Goal: Task Accomplishment & Management: Manage account settings

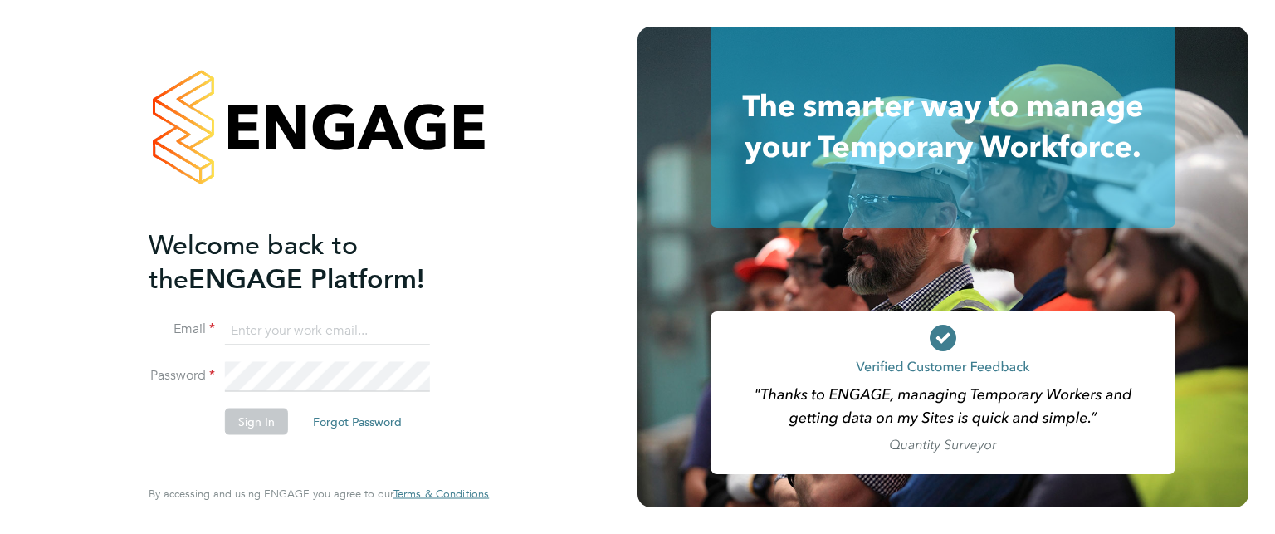
type input "[EMAIL_ADDRESS][DOMAIN_NAME]"
click at [249, 420] on button "Sign In" at bounding box center [256, 420] width 63 height 27
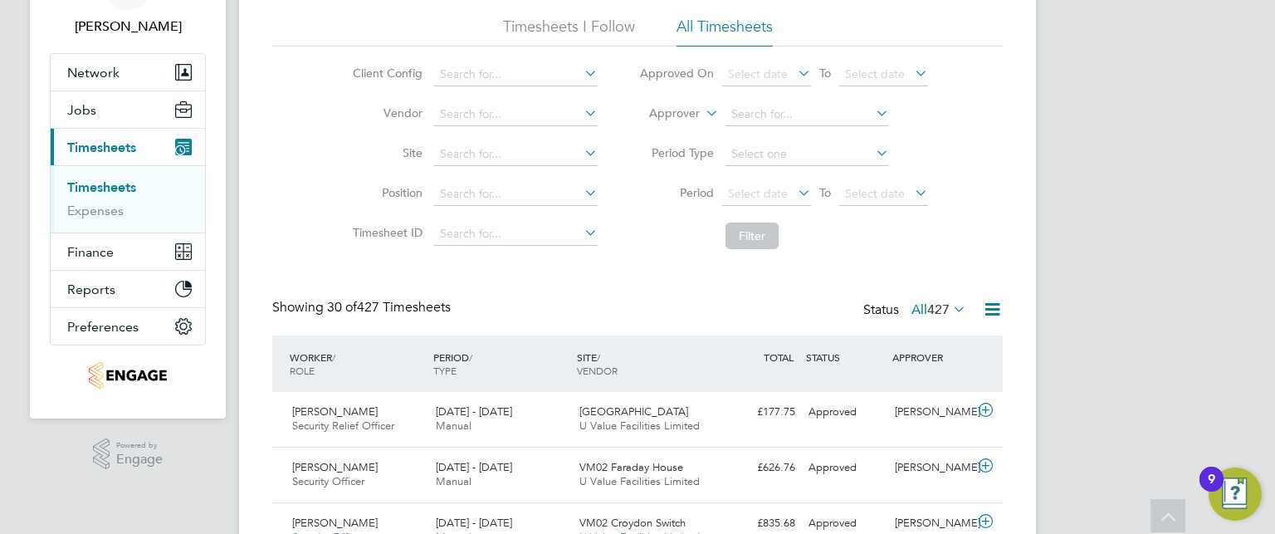
scroll to position [120, 0]
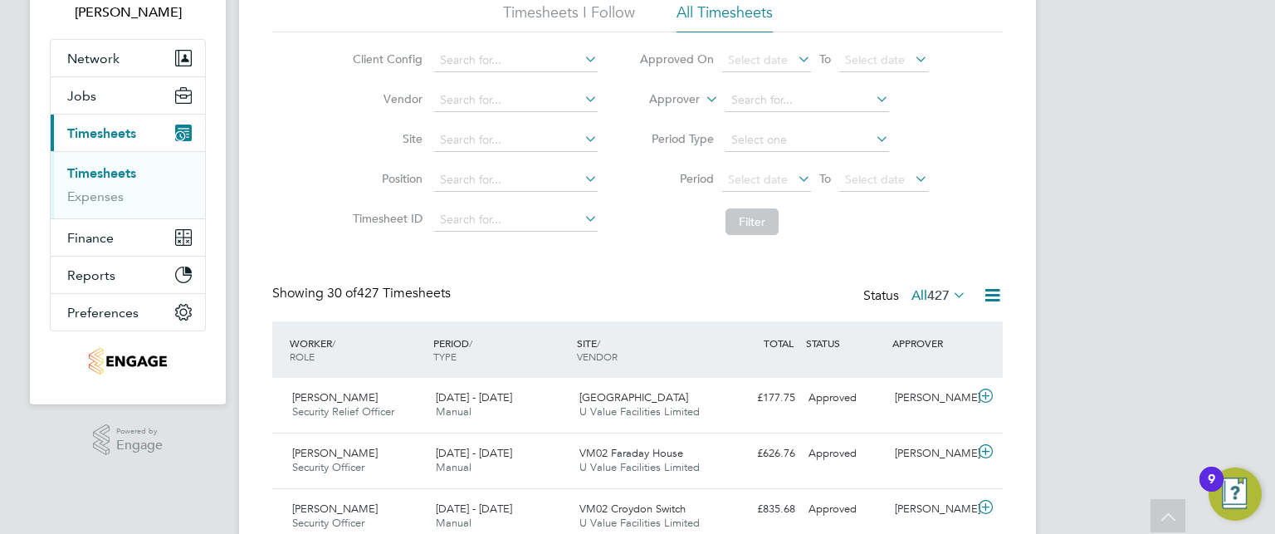
click at [794, 182] on icon at bounding box center [794, 178] width 0 height 23
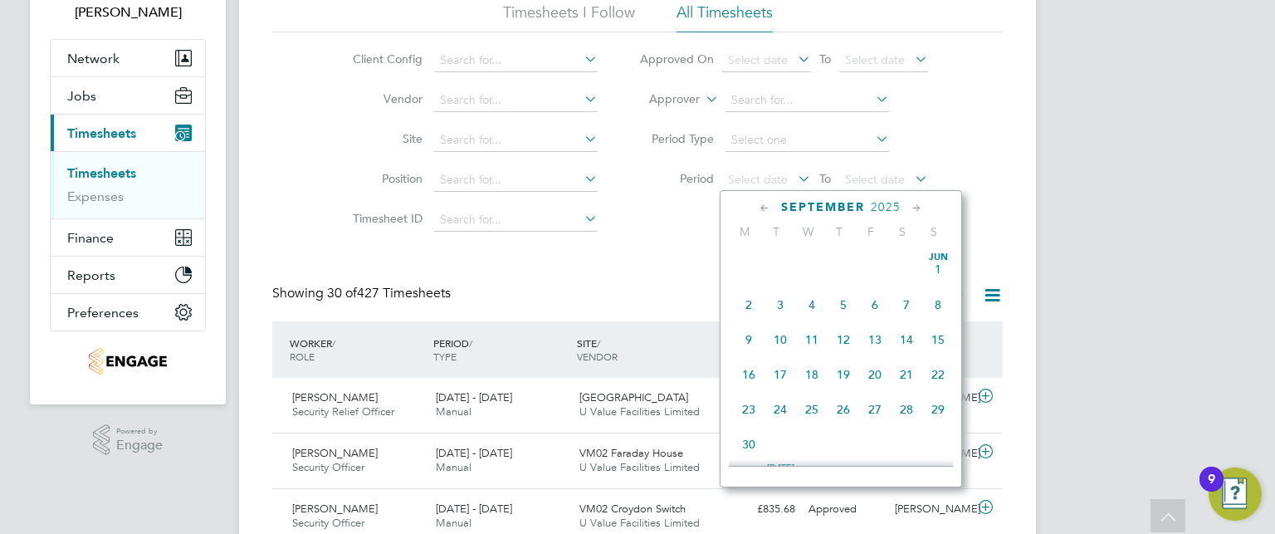
scroll to position [614, 0]
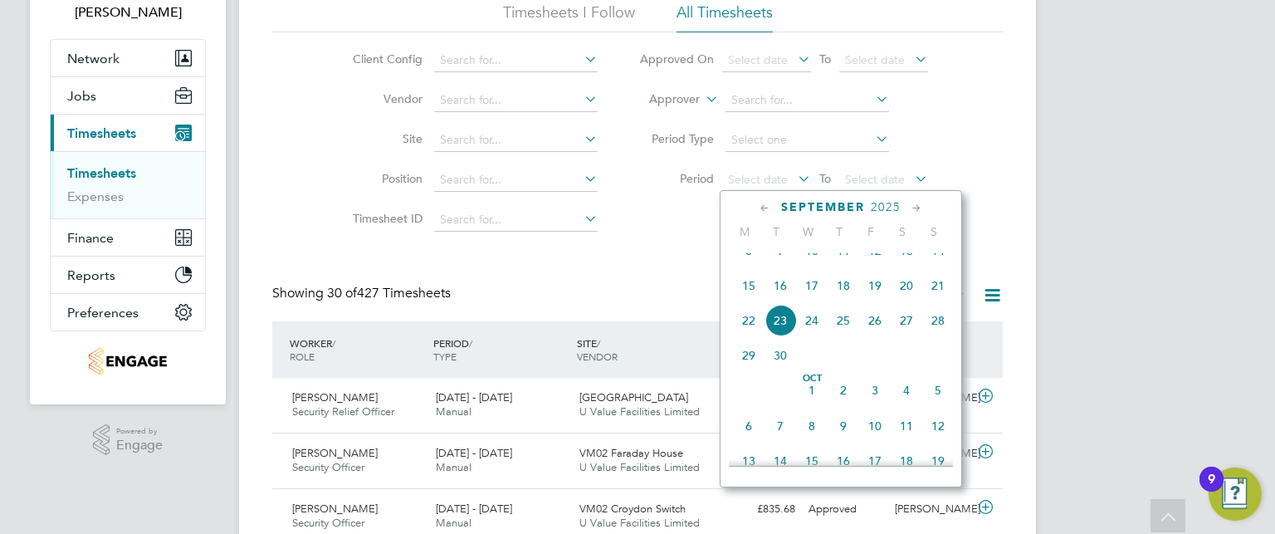
click at [763, 206] on icon at bounding box center [765, 208] width 16 height 18
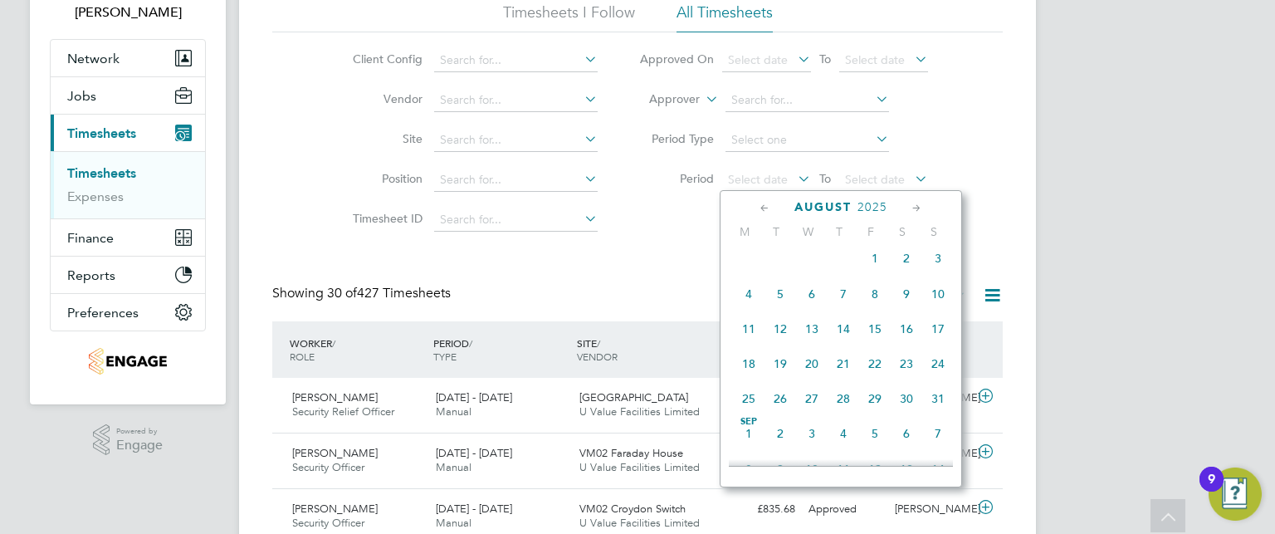
click at [763, 206] on icon at bounding box center [765, 208] width 16 height 18
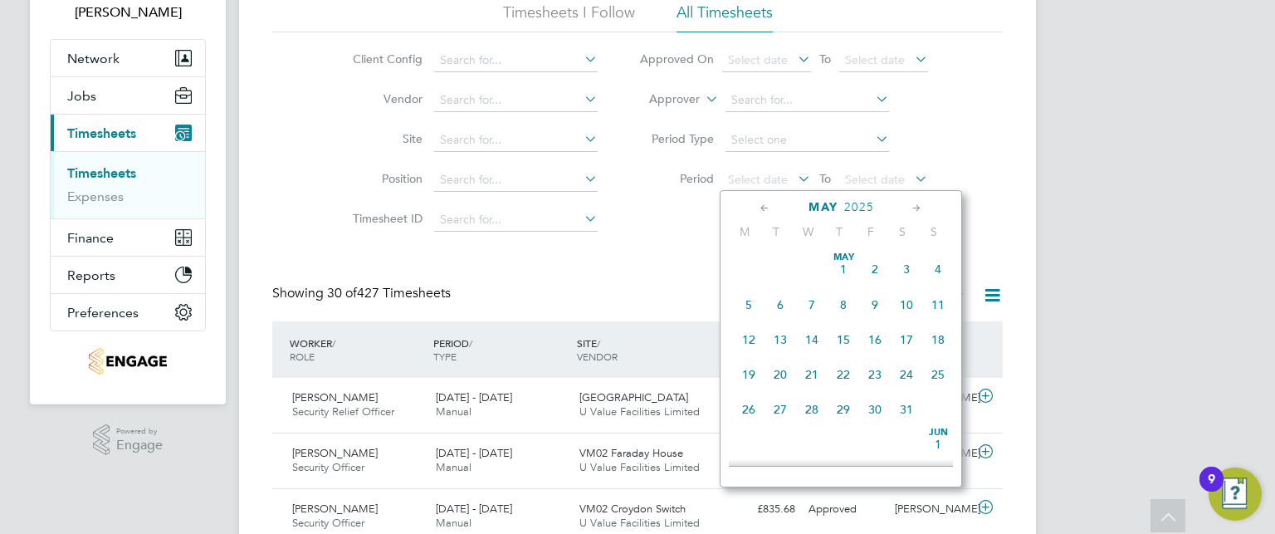
click at [916, 210] on icon at bounding box center [917, 208] width 16 height 18
click at [940, 268] on span "Jun 1" at bounding box center [938, 265] width 32 height 32
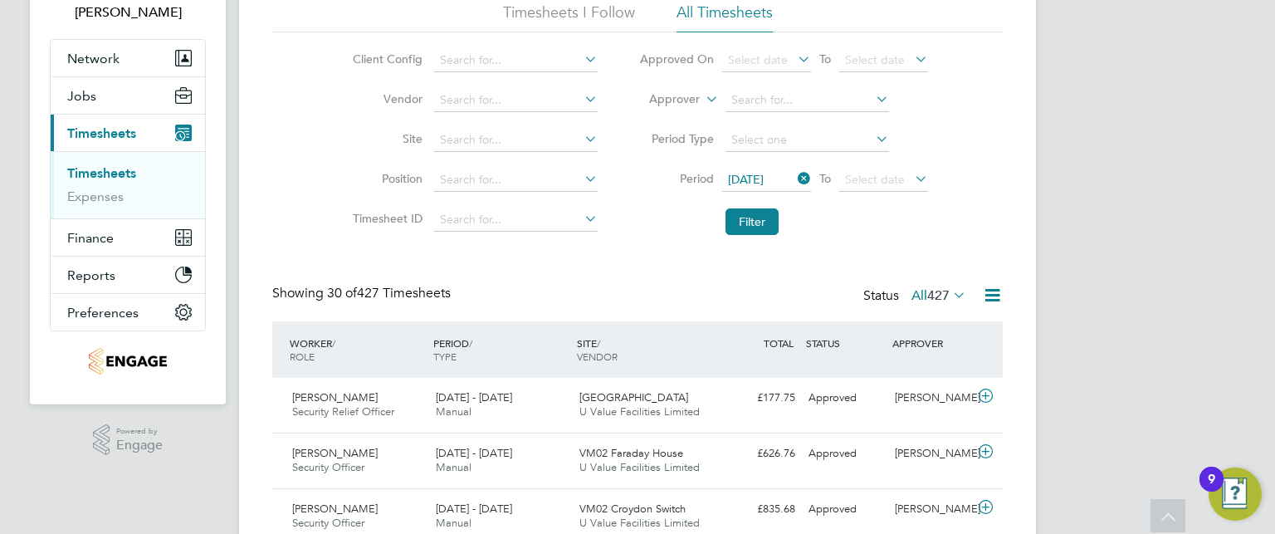
click at [794, 174] on icon at bounding box center [794, 178] width 0 height 23
click at [773, 181] on span "Select date" at bounding box center [758, 179] width 60 height 15
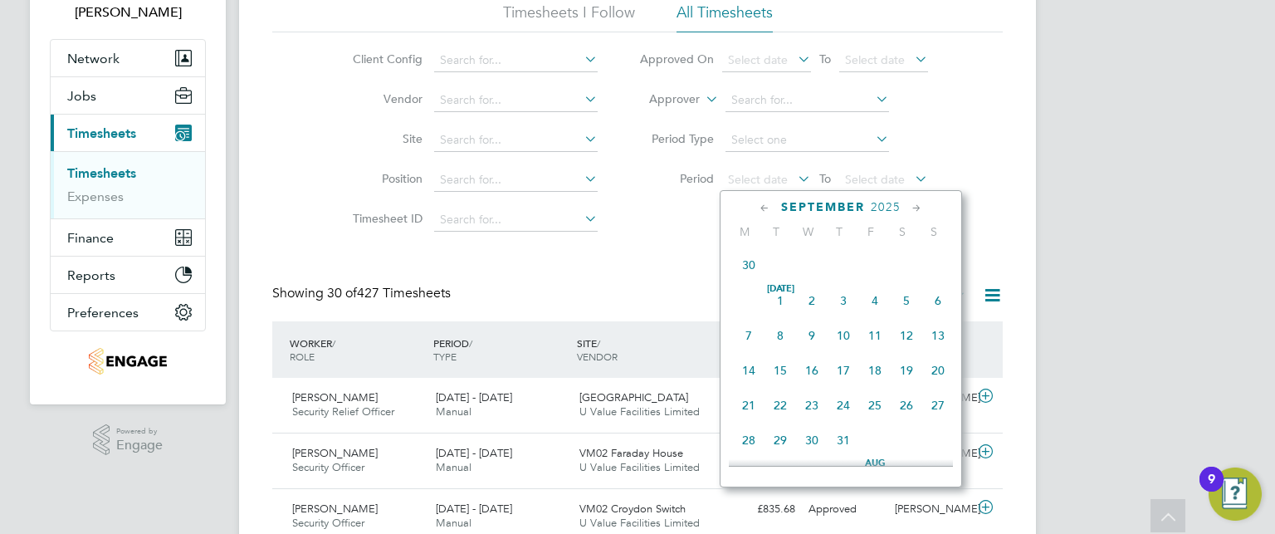
scroll to position [614, 0]
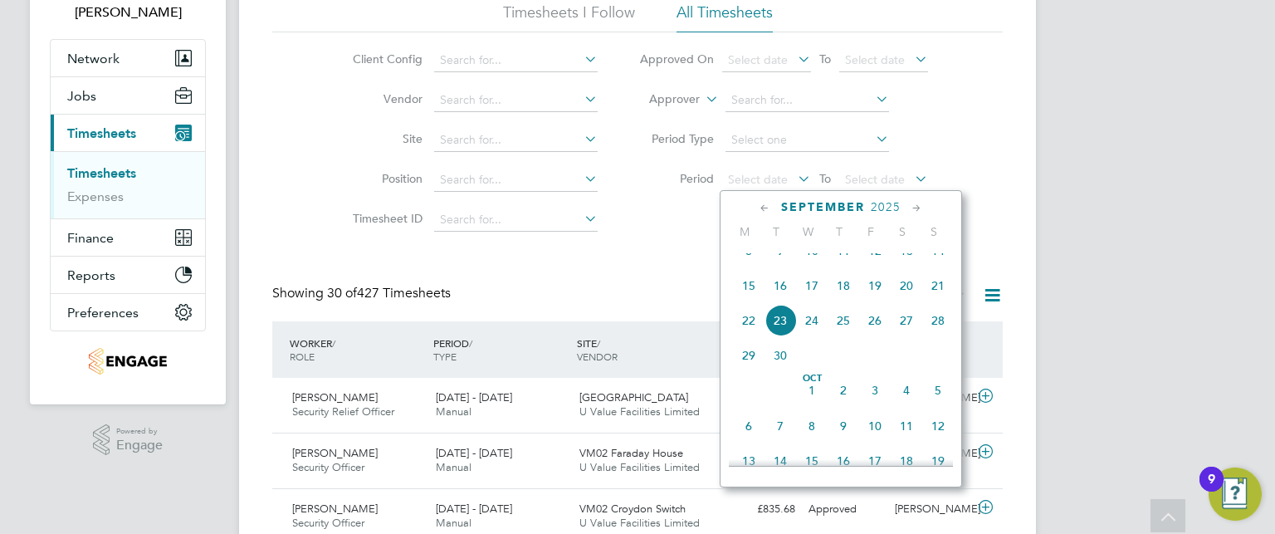
click at [763, 201] on icon at bounding box center [765, 208] width 16 height 18
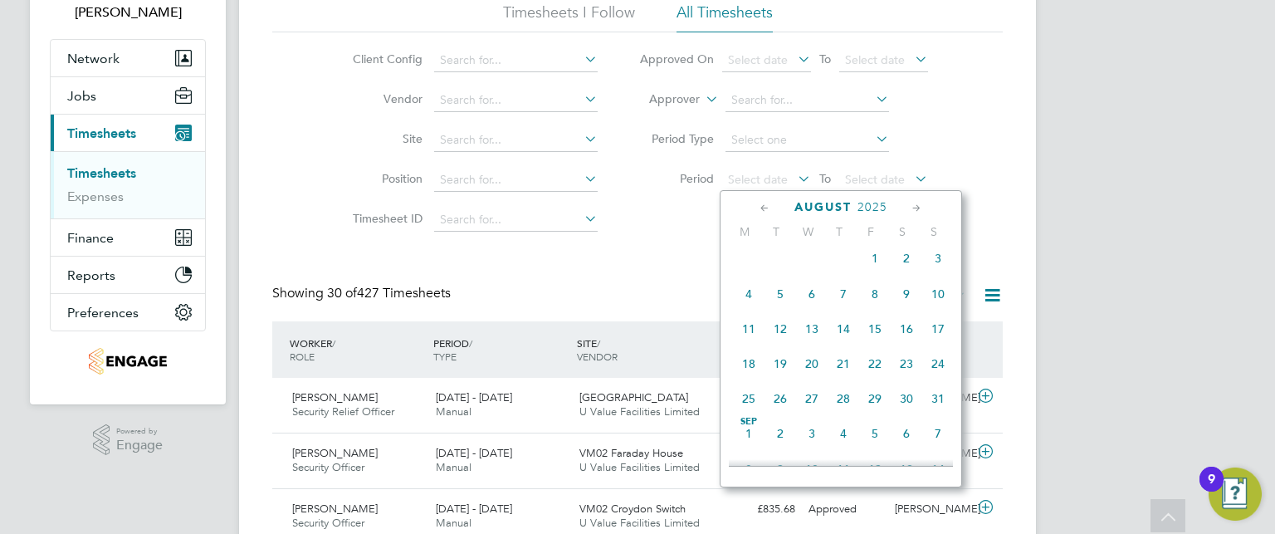
click at [763, 201] on icon at bounding box center [765, 208] width 16 height 18
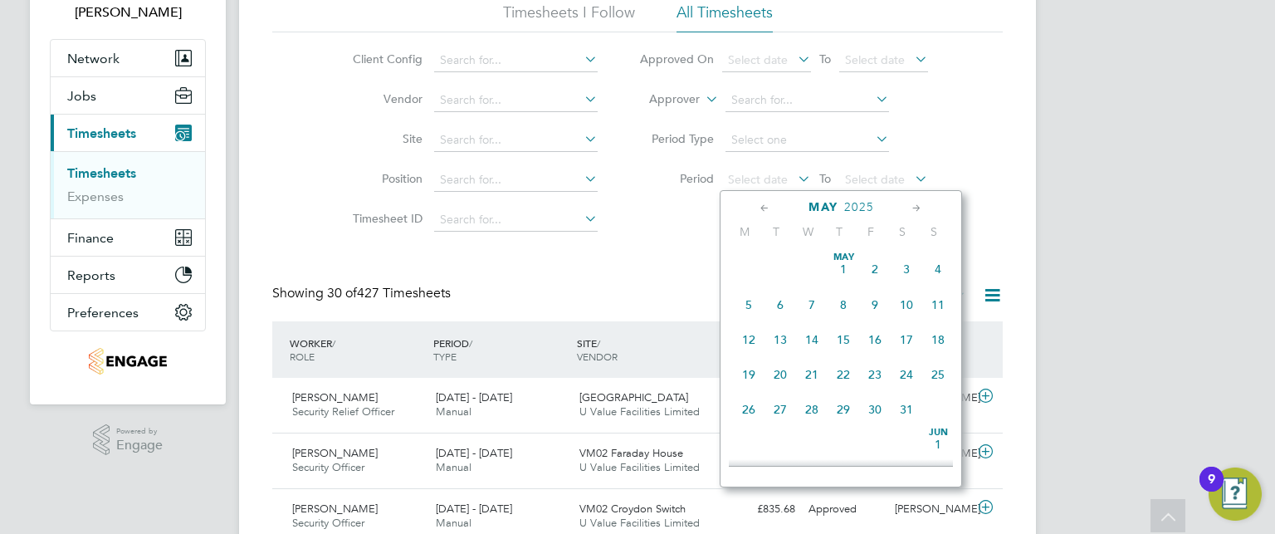
click at [915, 206] on icon at bounding box center [917, 208] width 16 height 18
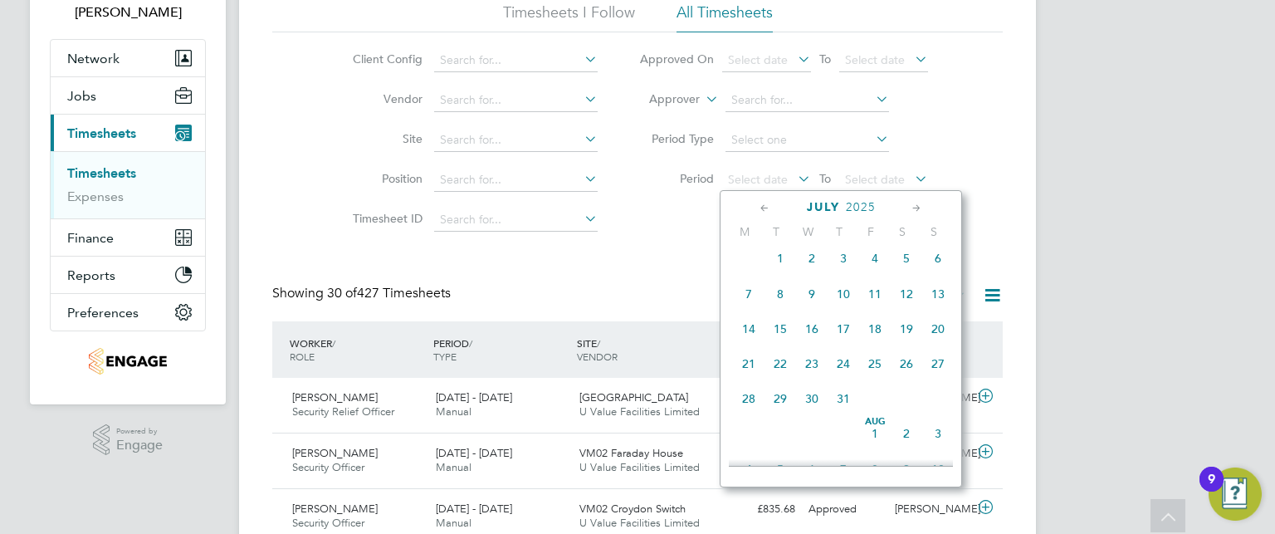
click at [781, 265] on span "Jul 1" at bounding box center [780, 258] width 32 height 32
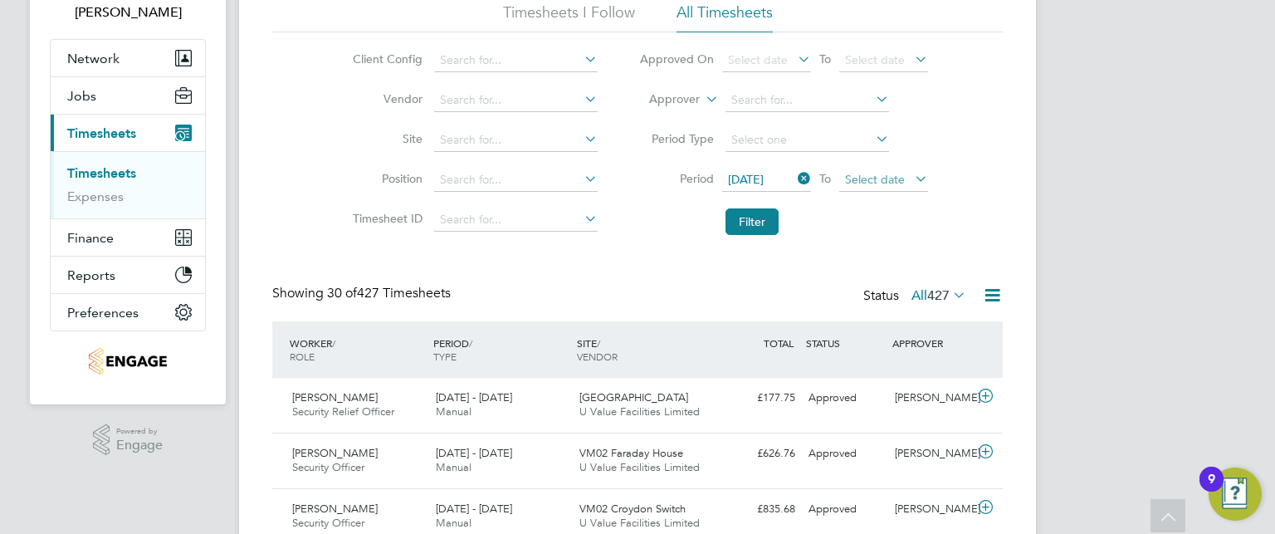
click at [904, 173] on span "Select date" at bounding box center [883, 180] width 89 height 22
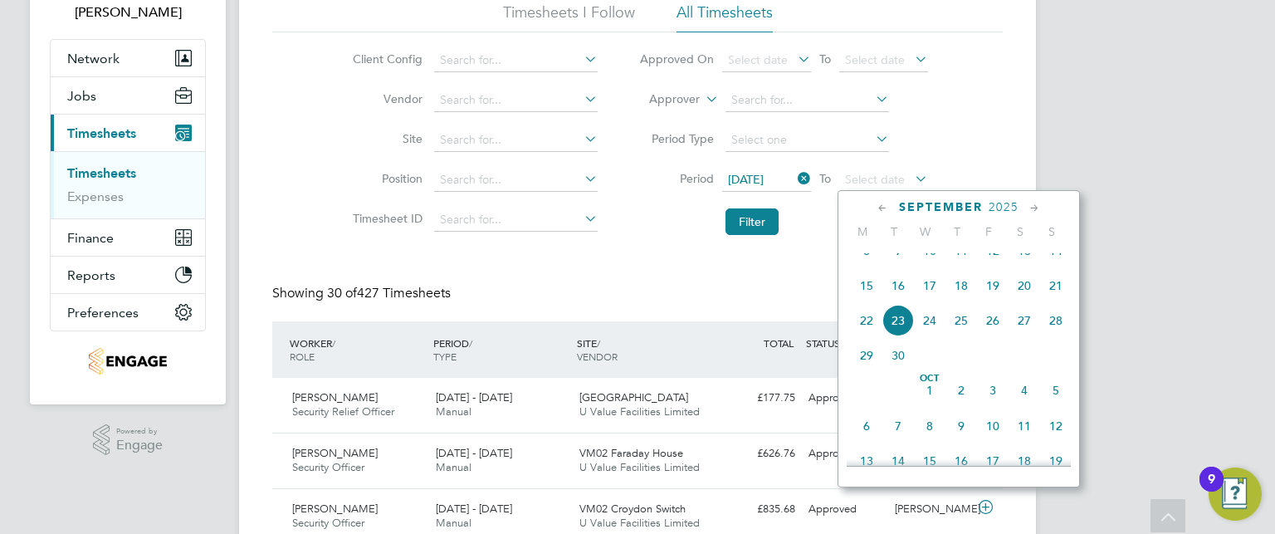
click at [882, 207] on icon at bounding box center [883, 208] width 16 height 18
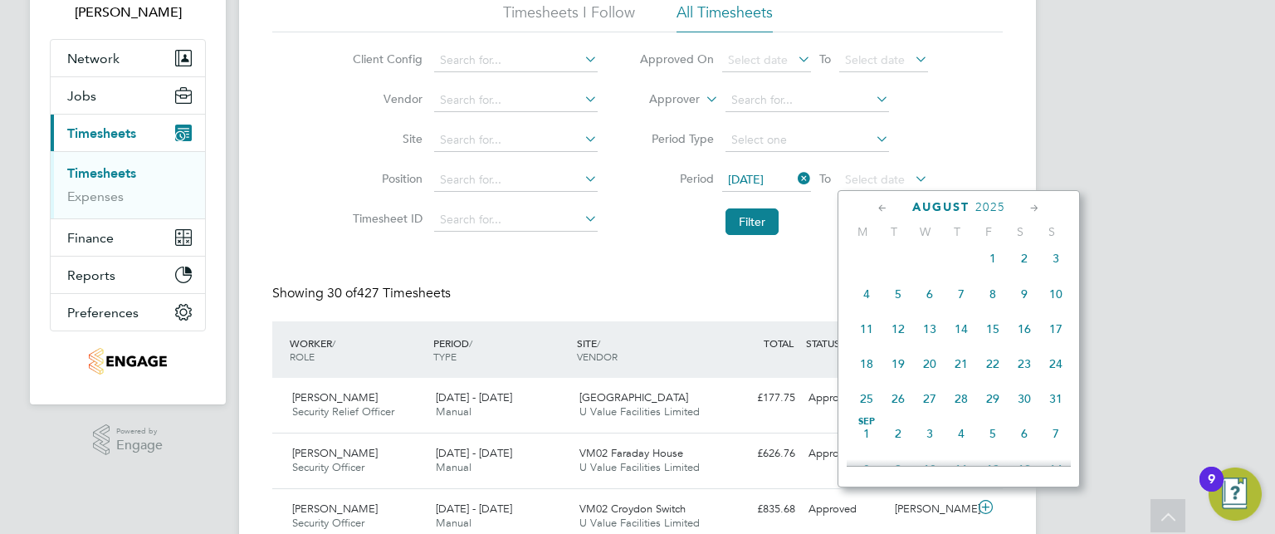
click at [882, 207] on icon at bounding box center [883, 208] width 16 height 18
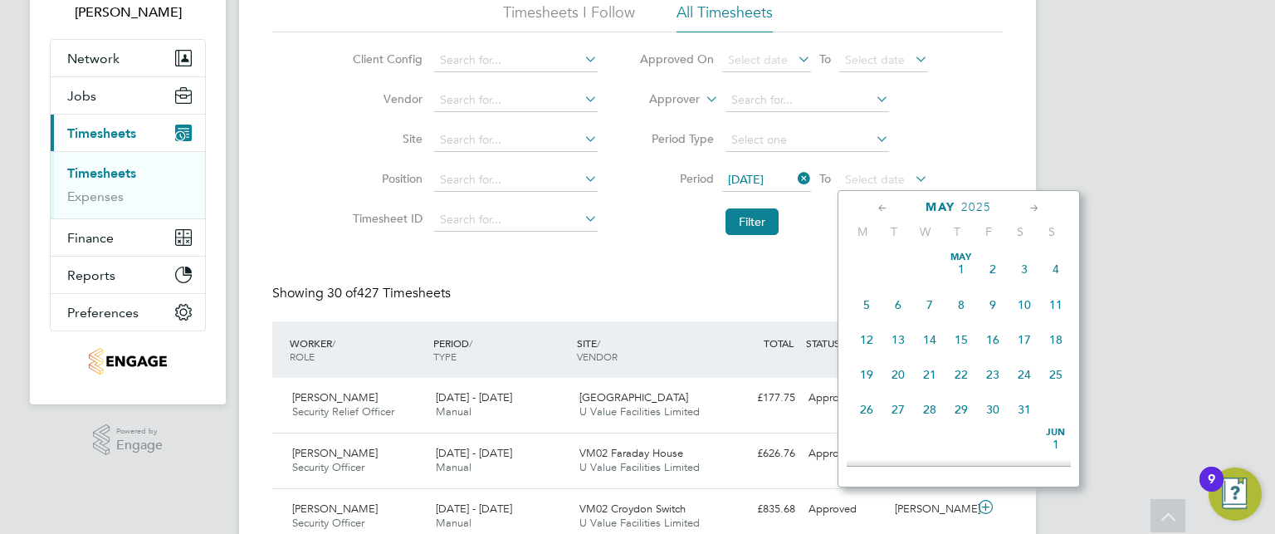
click at [882, 207] on icon at bounding box center [883, 208] width 16 height 18
click at [1033, 199] on icon at bounding box center [1034, 208] width 16 height 18
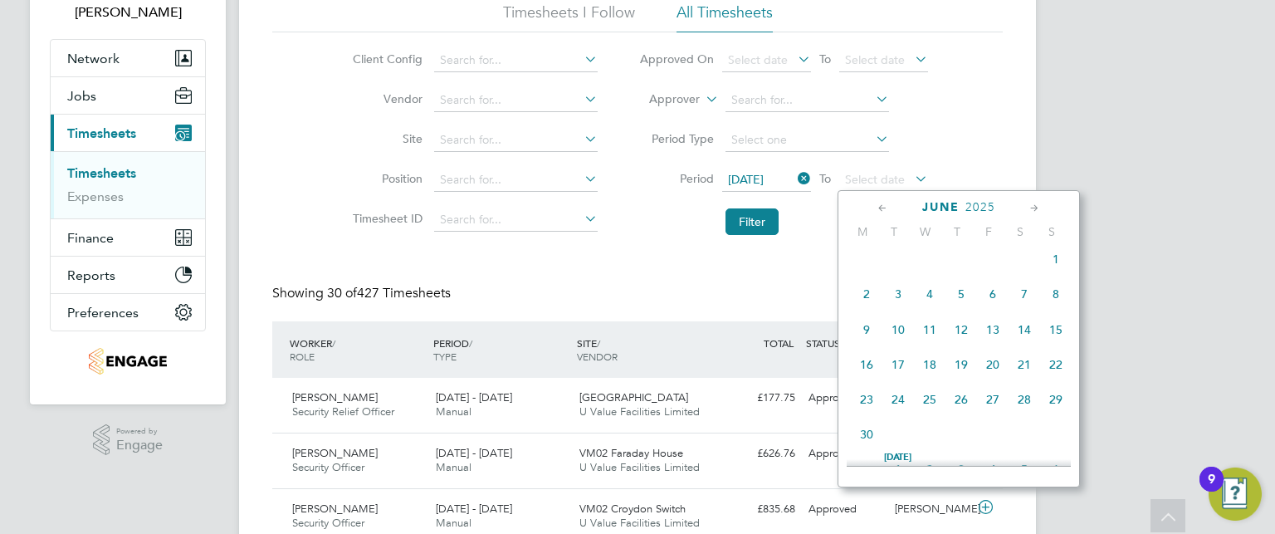
click at [1033, 199] on icon at bounding box center [1034, 208] width 16 height 18
click at [957, 409] on span "31" at bounding box center [961, 394] width 32 height 32
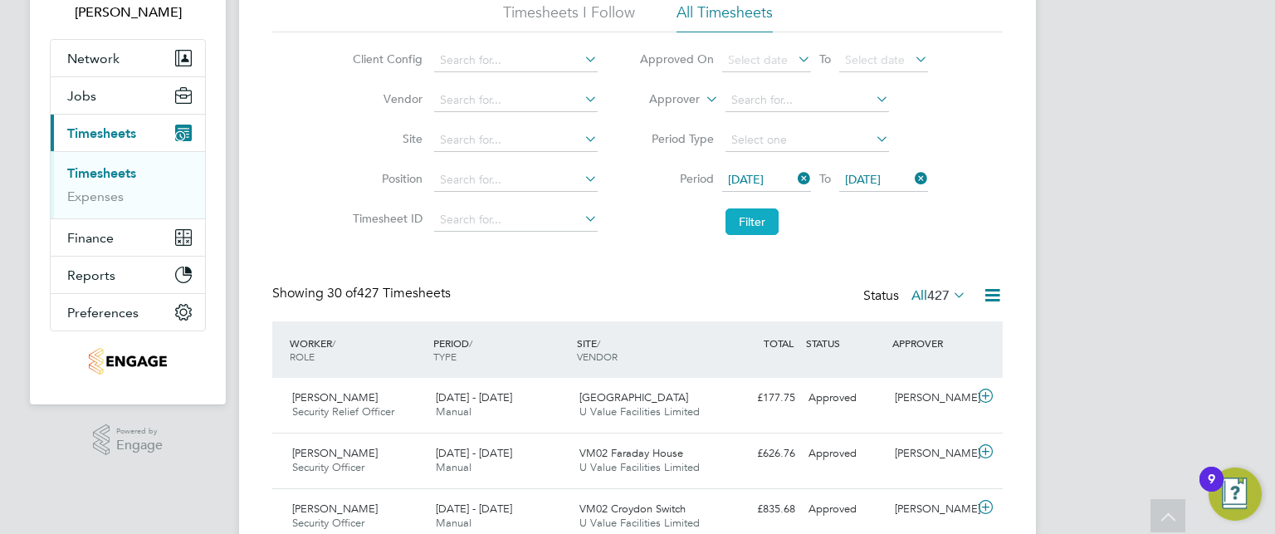
click at [743, 218] on button "Filter" at bounding box center [751, 221] width 53 height 27
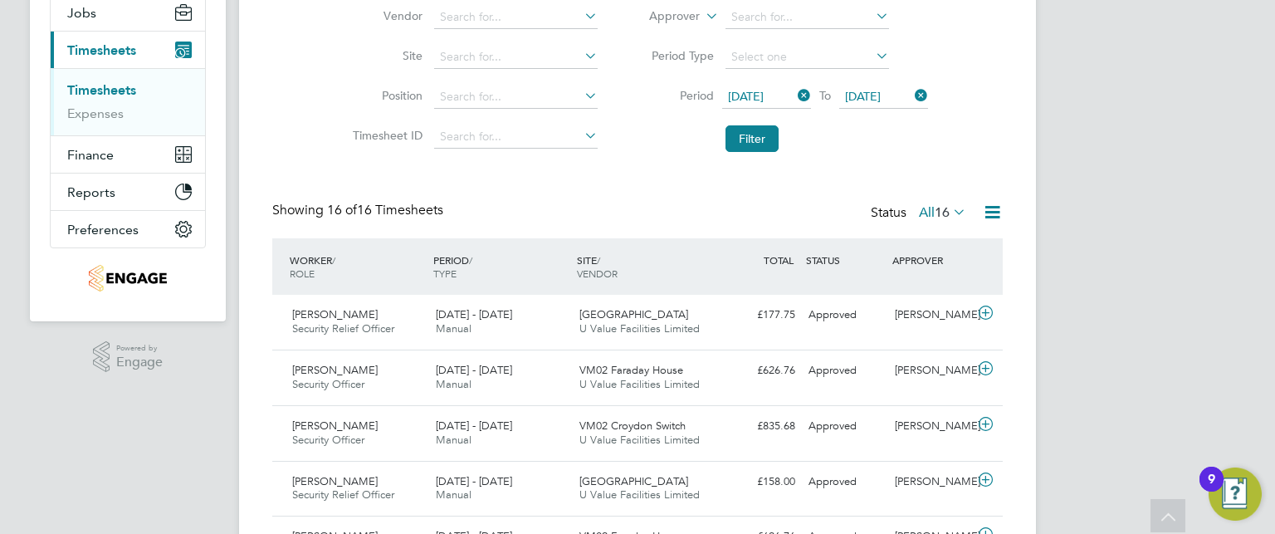
click at [1149, 383] on div "AM Anum Murad Notifications Applications: Network Team Members Businesses Sites…" at bounding box center [637, 519] width 1275 height 1445
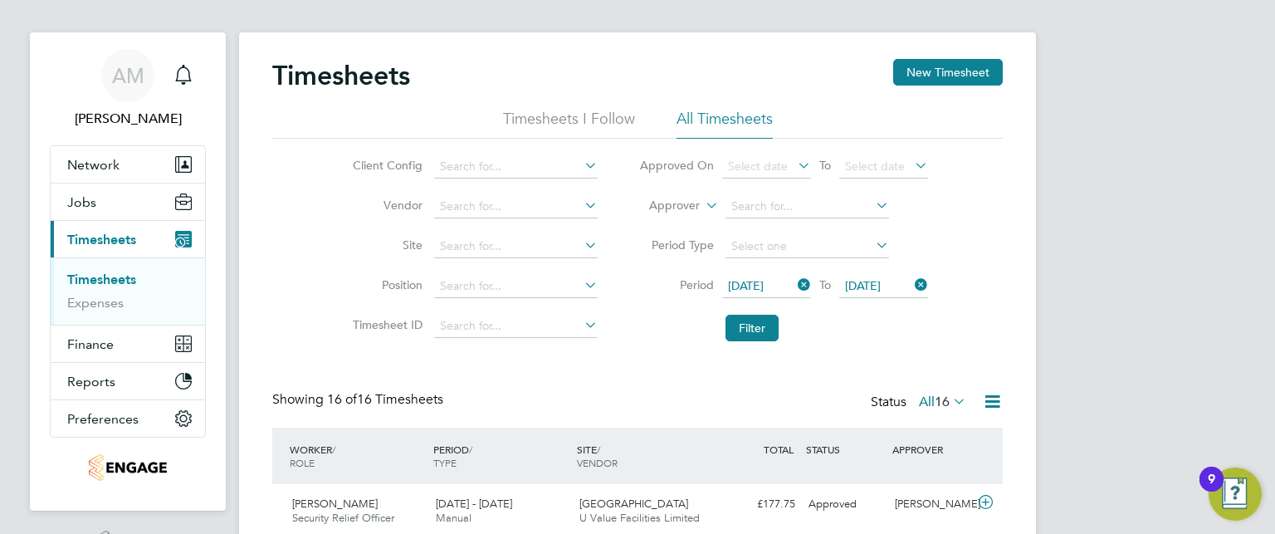
scroll to position [12, 0]
click at [794, 290] on icon at bounding box center [794, 286] width 0 height 23
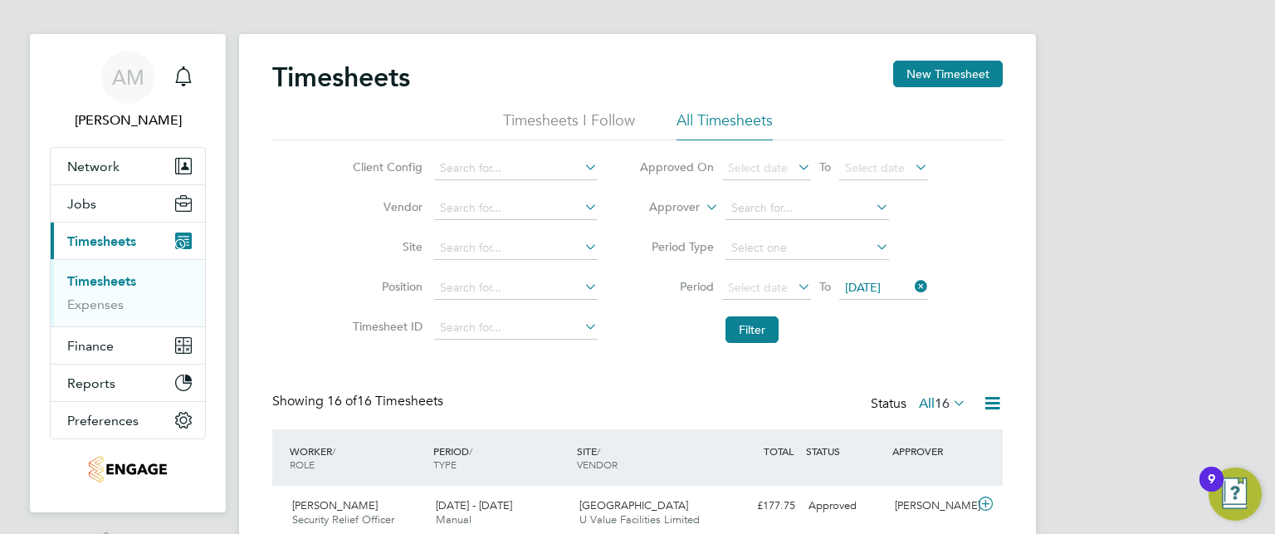
click at [794, 290] on icon at bounding box center [794, 286] width 0 height 23
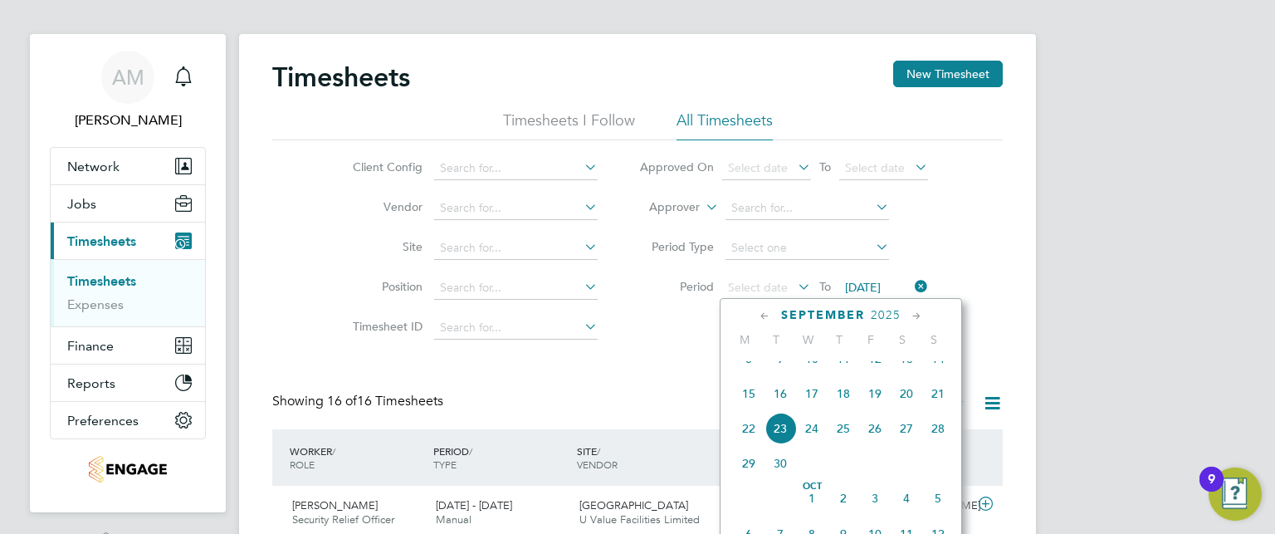
click at [763, 314] on icon at bounding box center [765, 316] width 16 height 18
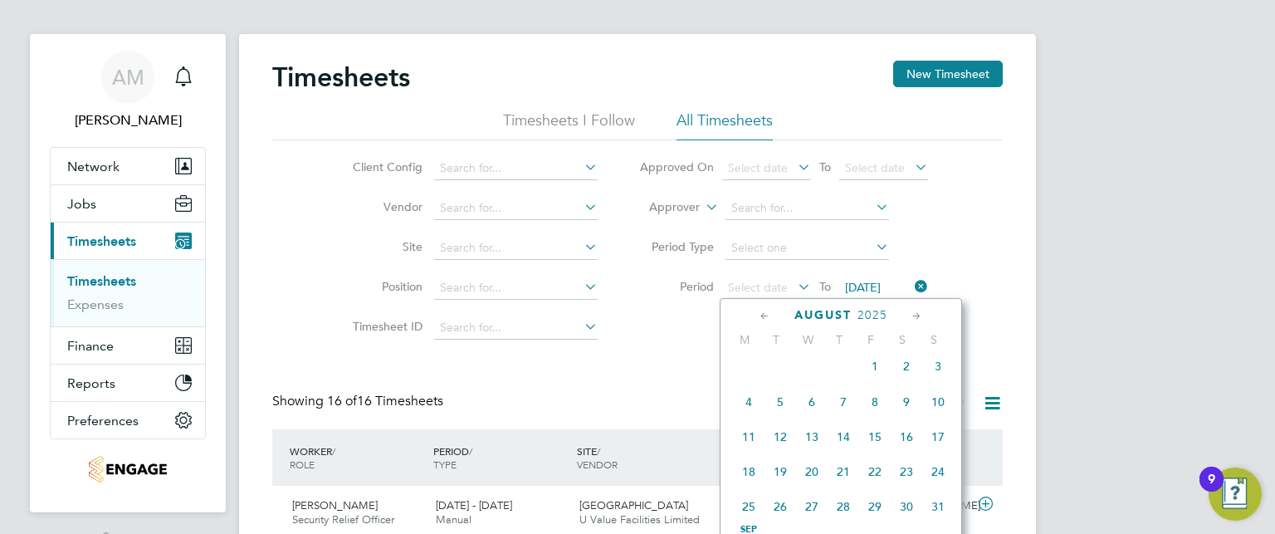
click at [763, 314] on icon at bounding box center [765, 316] width 16 height 18
click at [748, 407] on span "7" at bounding box center [749, 407] width 32 height 32
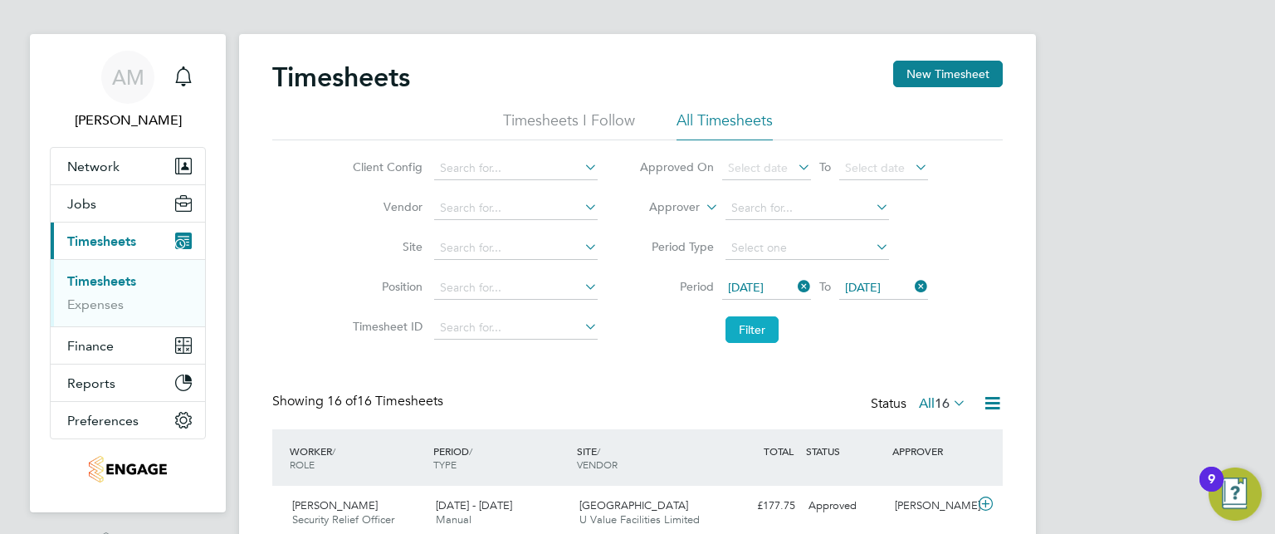
click at [746, 324] on button "Filter" at bounding box center [751, 329] width 53 height 27
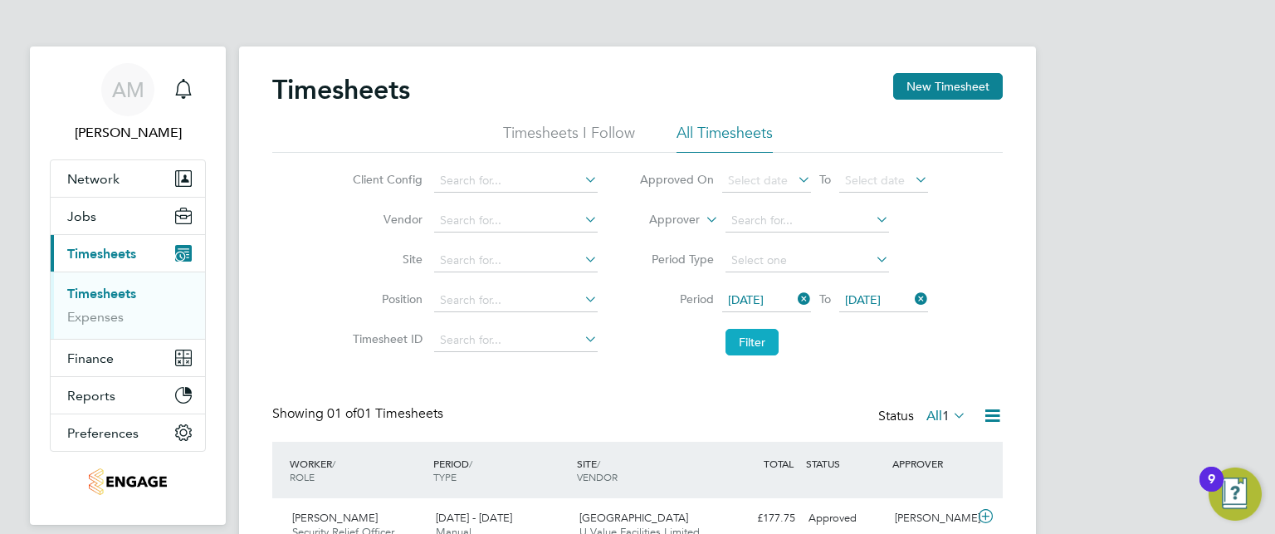
scroll to position [79, 0]
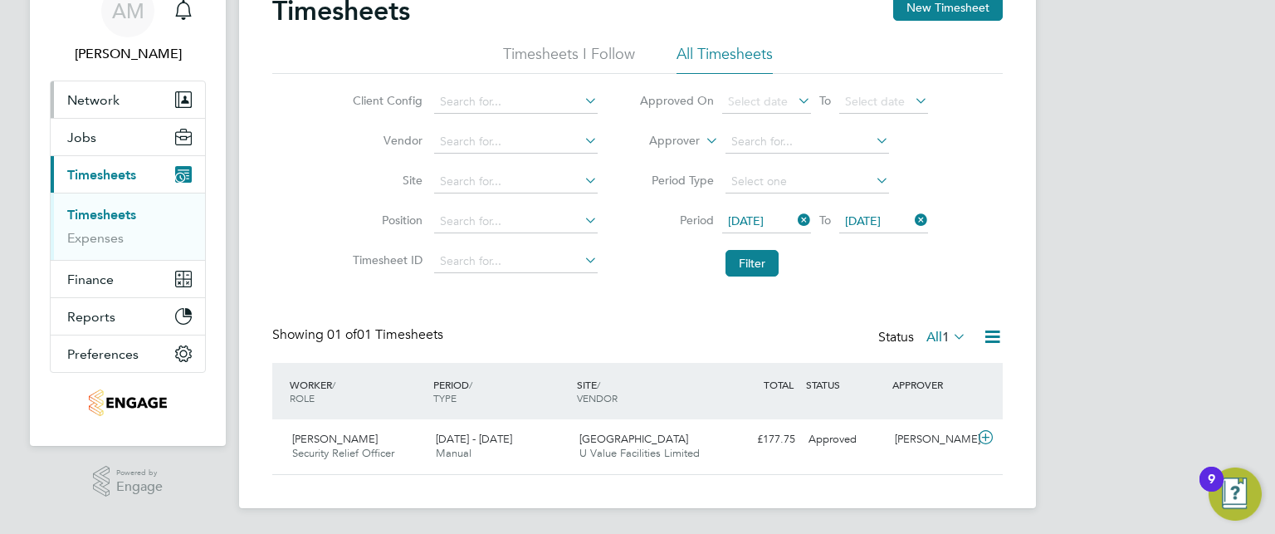
click at [89, 95] on span "Network" at bounding box center [93, 100] width 52 height 16
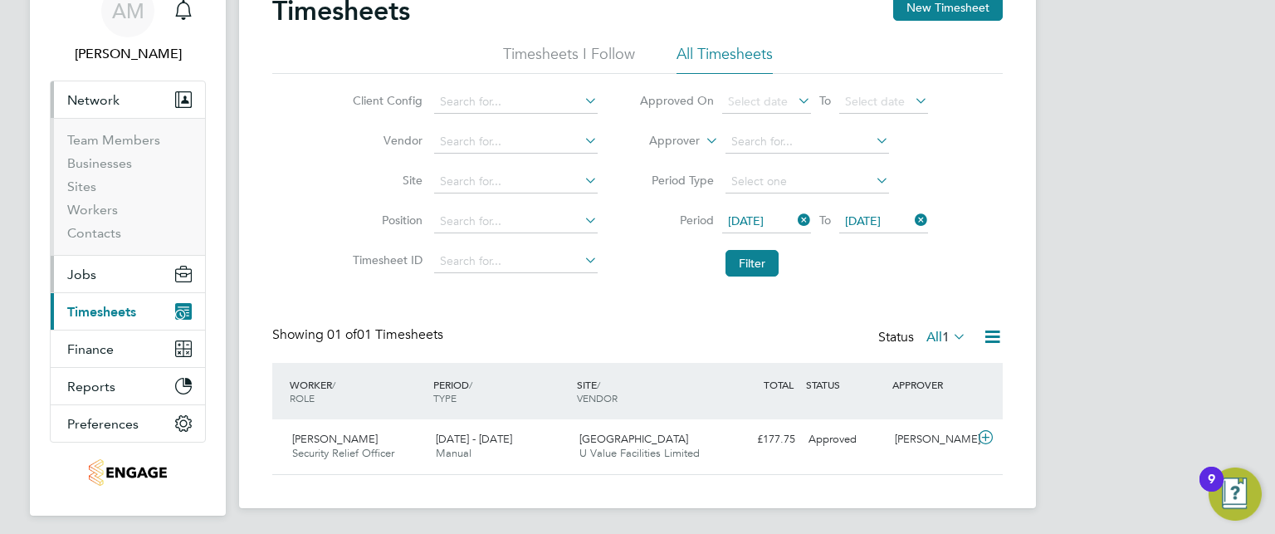
click at [95, 269] on span "Jobs" at bounding box center [81, 274] width 29 height 16
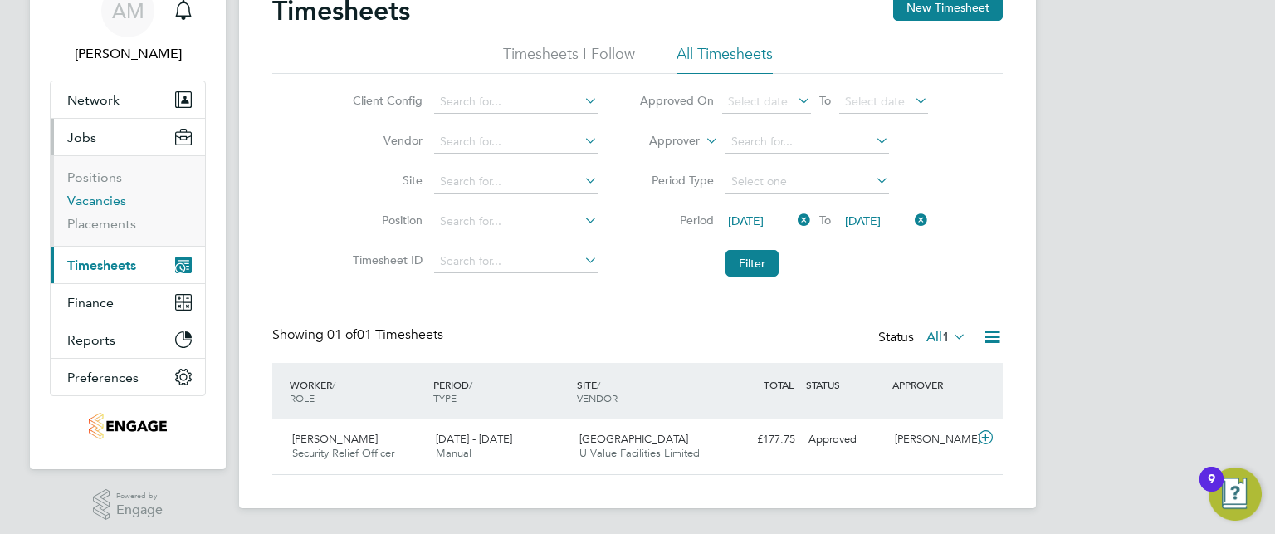
click at [95, 197] on link "Vacancies" at bounding box center [96, 201] width 59 height 16
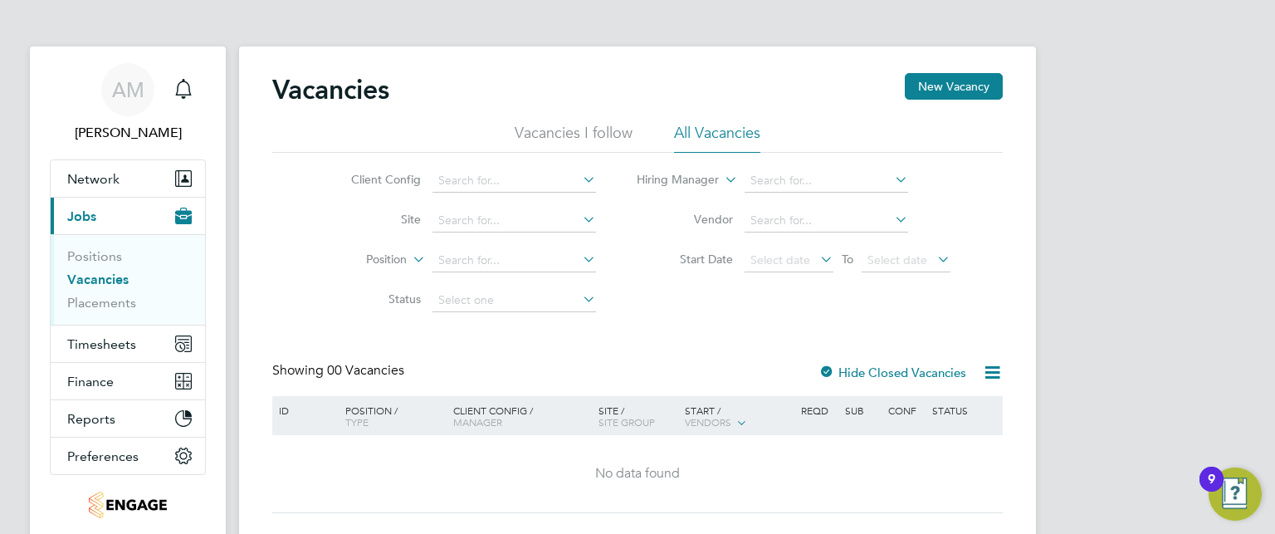
click at [817, 255] on icon at bounding box center [817, 258] width 0 height 23
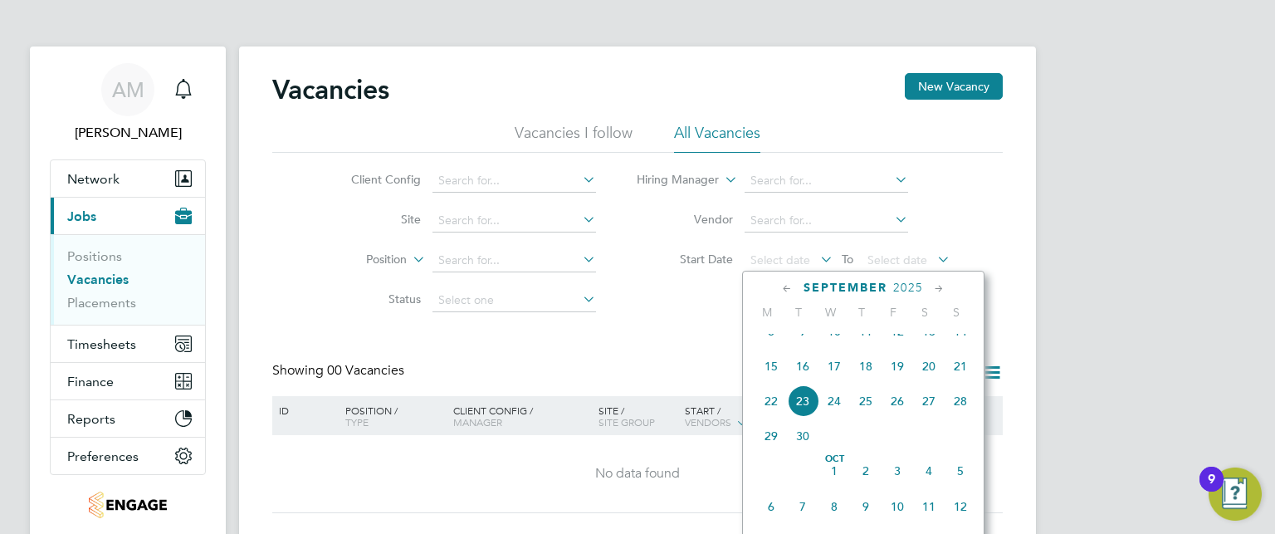
click at [785, 285] on icon at bounding box center [787, 289] width 16 height 18
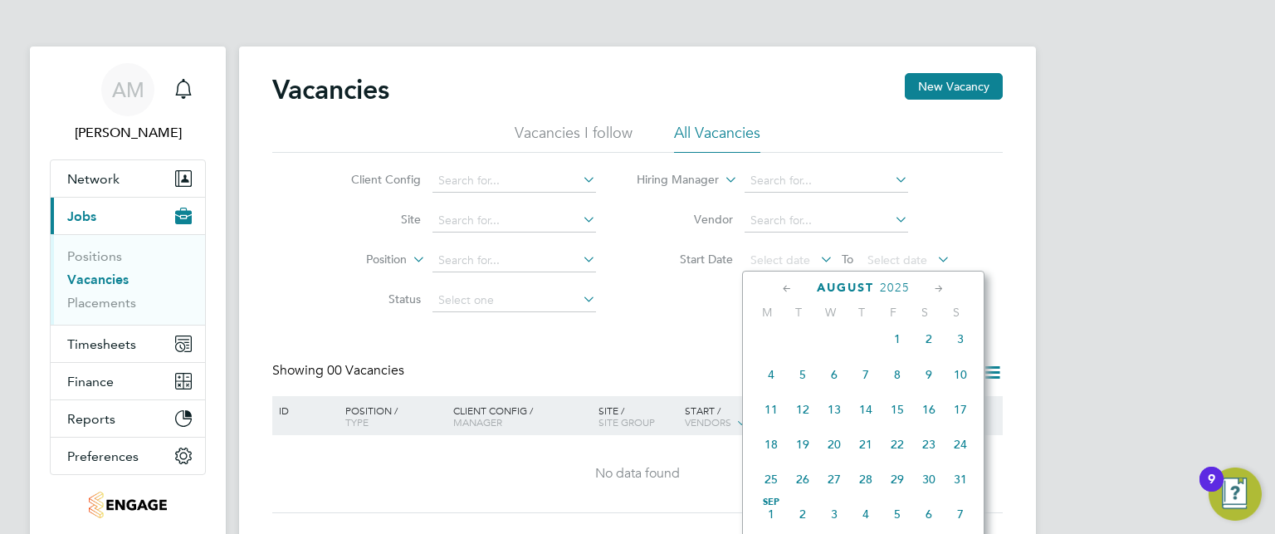
click at [785, 285] on icon at bounding box center [787, 289] width 16 height 18
click at [804, 345] on span "Jul 1" at bounding box center [803, 345] width 32 height 32
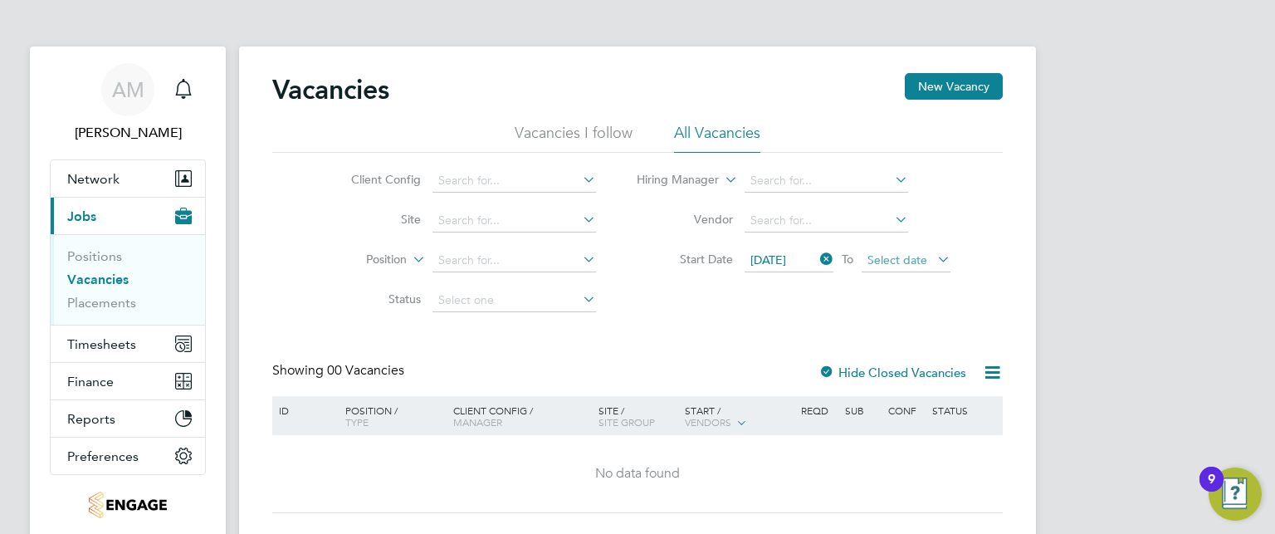
click at [909, 262] on span "Select date" at bounding box center [897, 259] width 60 height 15
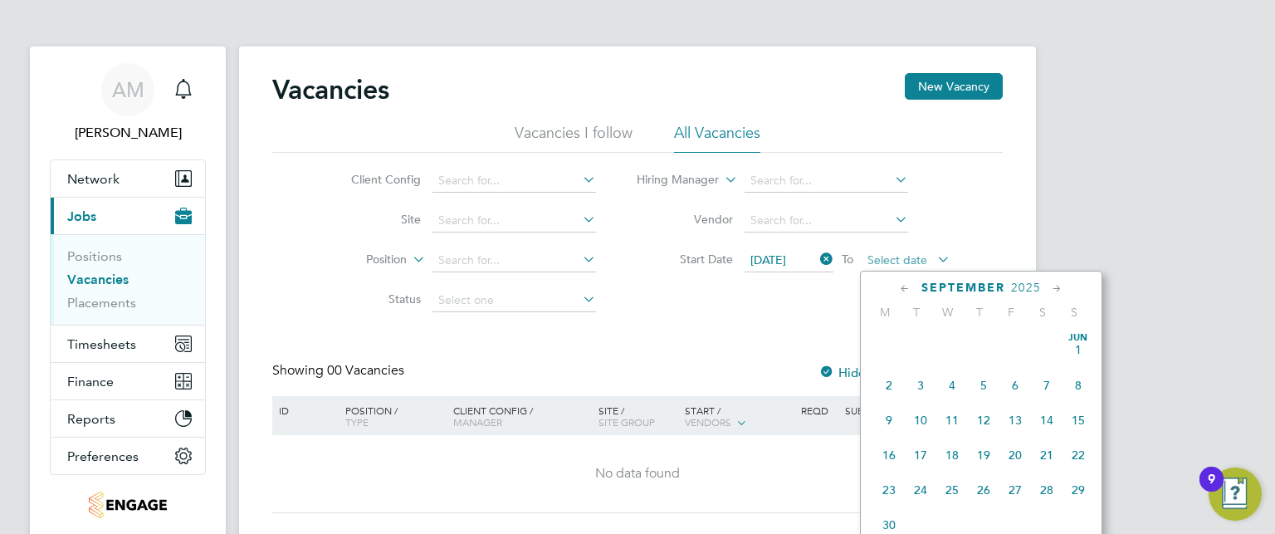
scroll to position [614, 0]
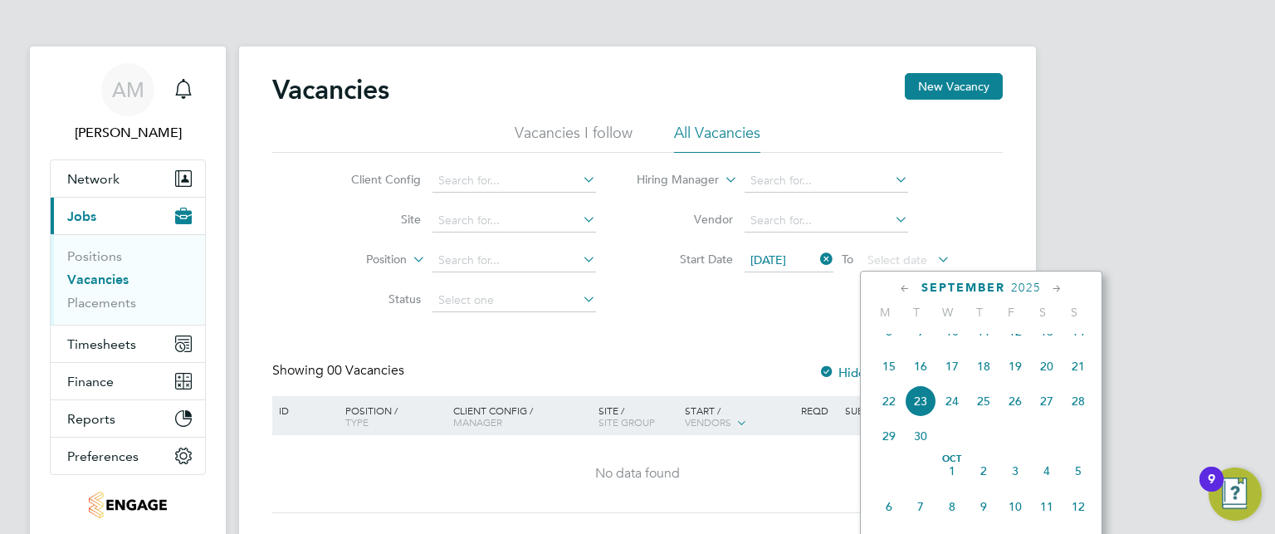
click at [923, 451] on span "30" at bounding box center [920, 436] width 32 height 32
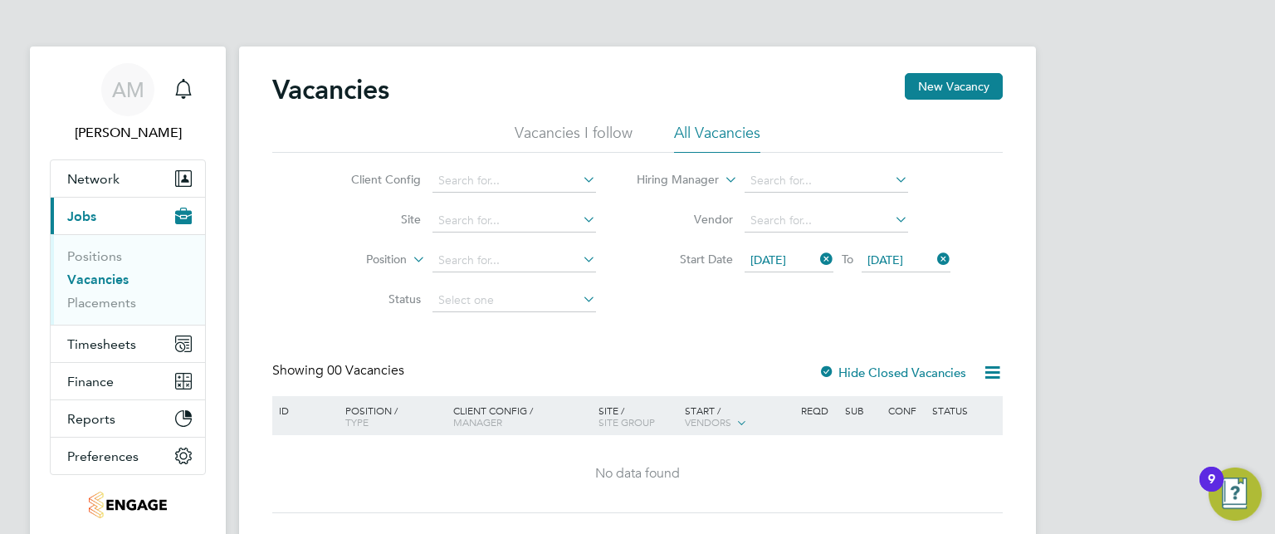
click at [581, 146] on li "Vacancies I follow" at bounding box center [573, 138] width 118 height 30
click at [729, 129] on li "All Vacancies" at bounding box center [717, 138] width 86 height 30
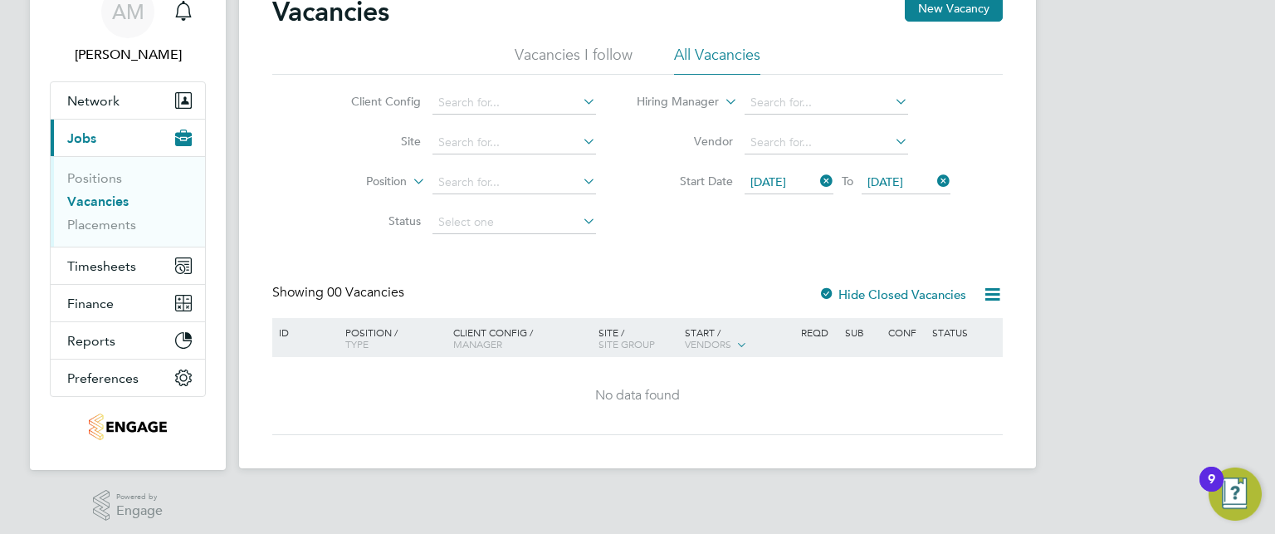
scroll to position [83, 0]
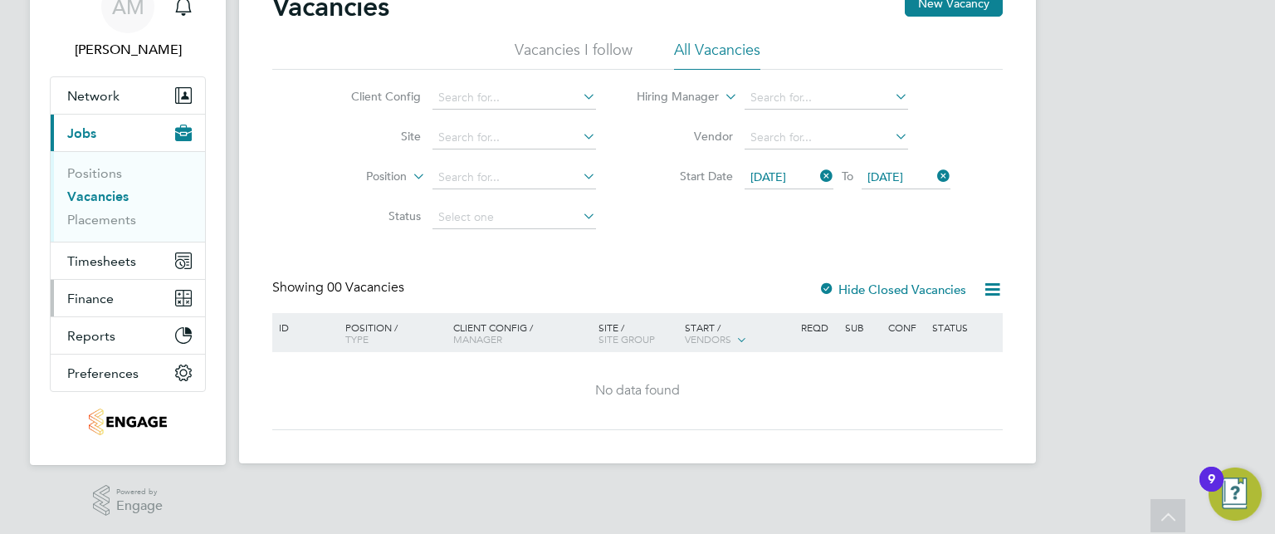
click at [152, 295] on button "Finance" at bounding box center [128, 298] width 154 height 37
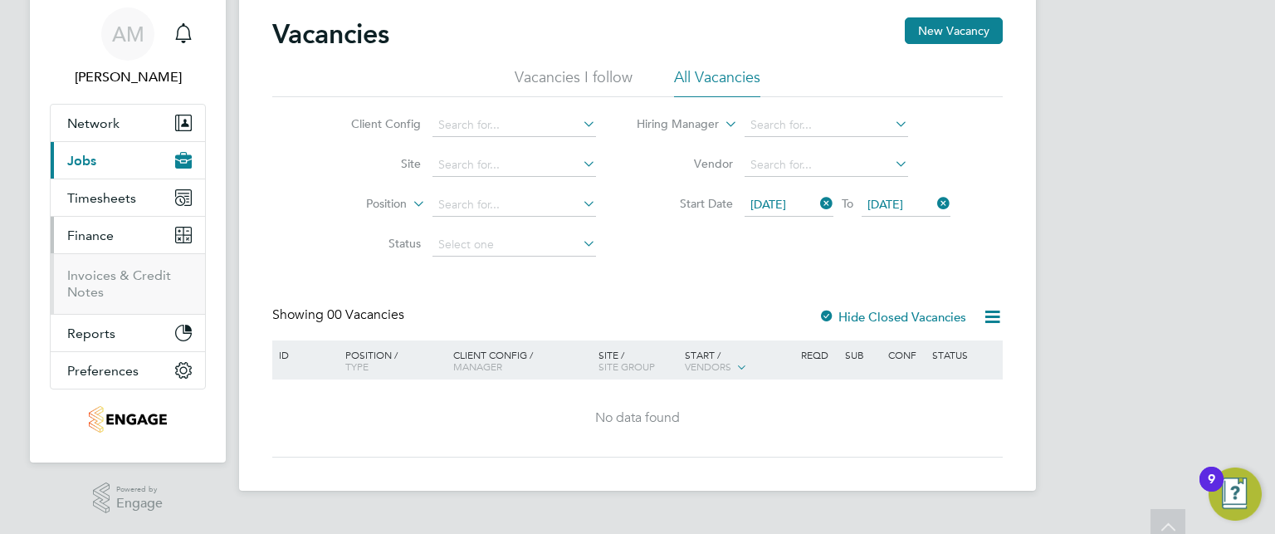
scroll to position [53, 0]
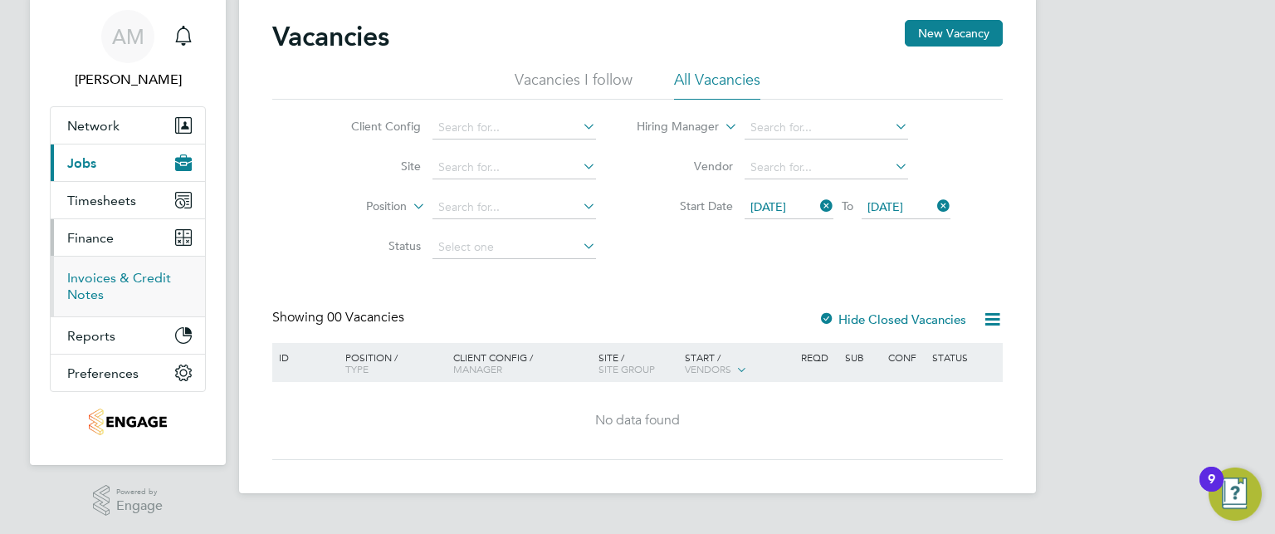
click at [119, 280] on link "Invoices & Credit Notes" at bounding box center [119, 286] width 104 height 32
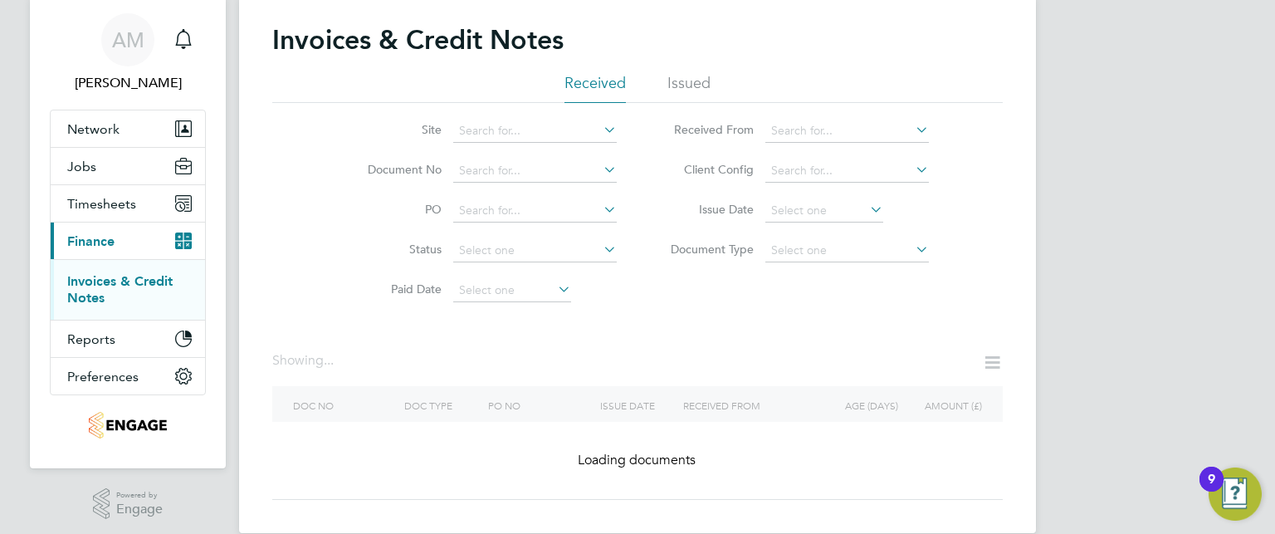
scroll to position [75, 0]
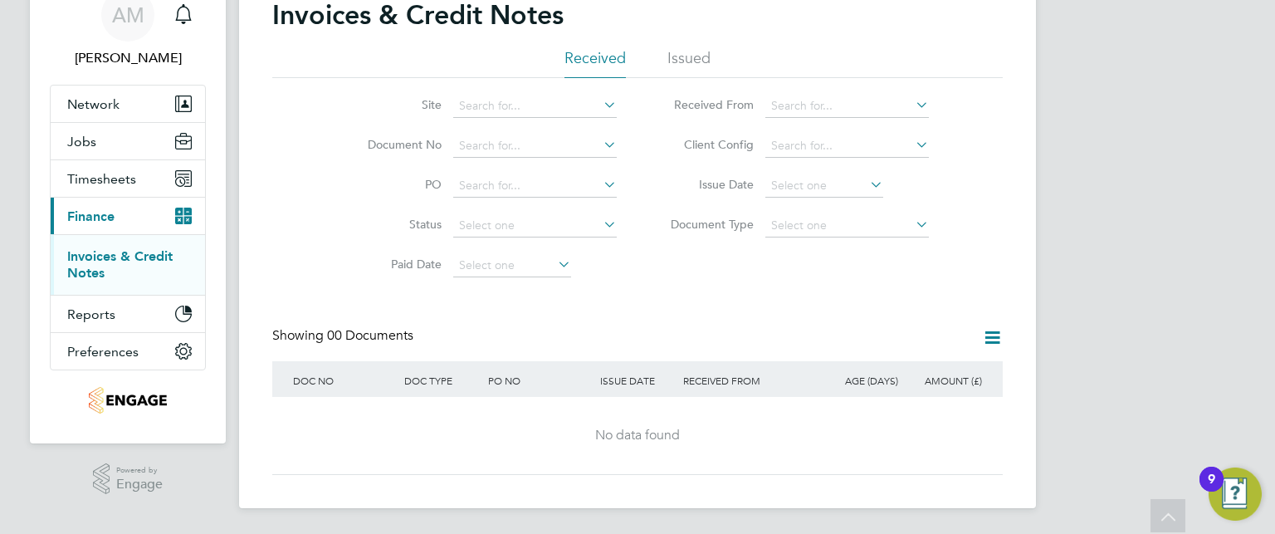
click at [691, 54] on li "Issued" at bounding box center [688, 63] width 43 height 30
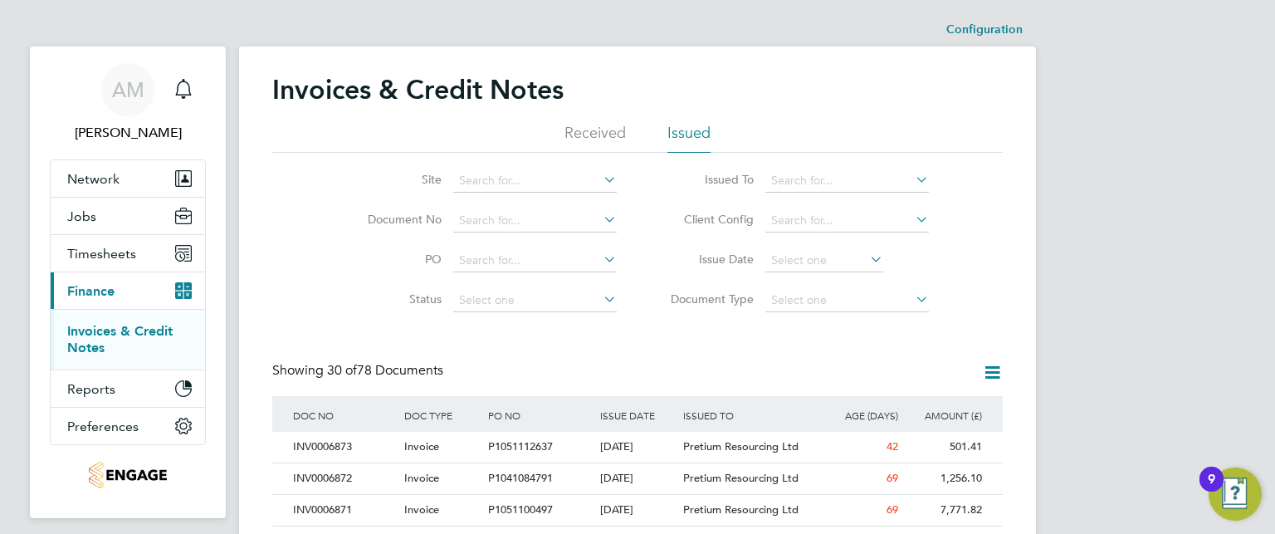
click at [585, 129] on li "Received" at bounding box center [594, 138] width 61 height 30
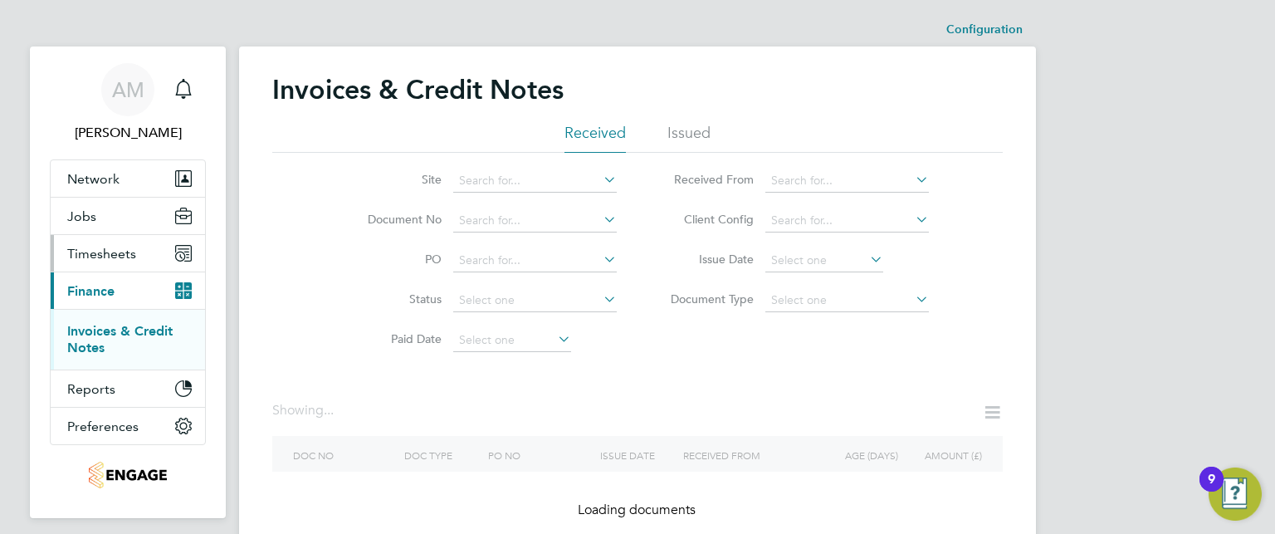
click at [110, 246] on span "Timesheets" at bounding box center [101, 254] width 69 height 16
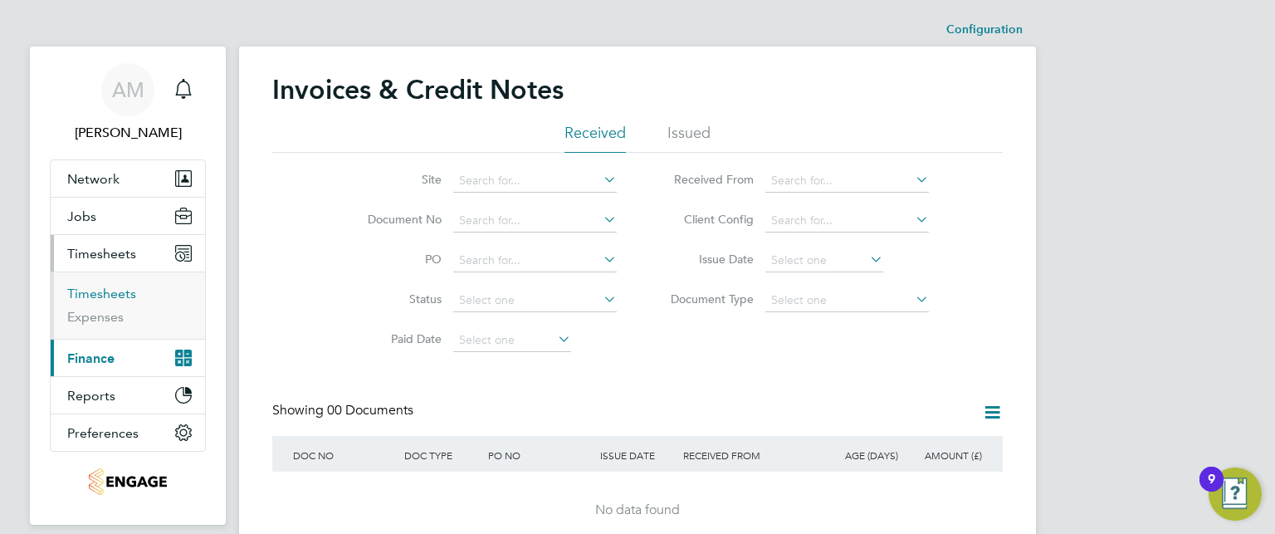
click at [103, 291] on link "Timesheets" at bounding box center [101, 293] width 69 height 16
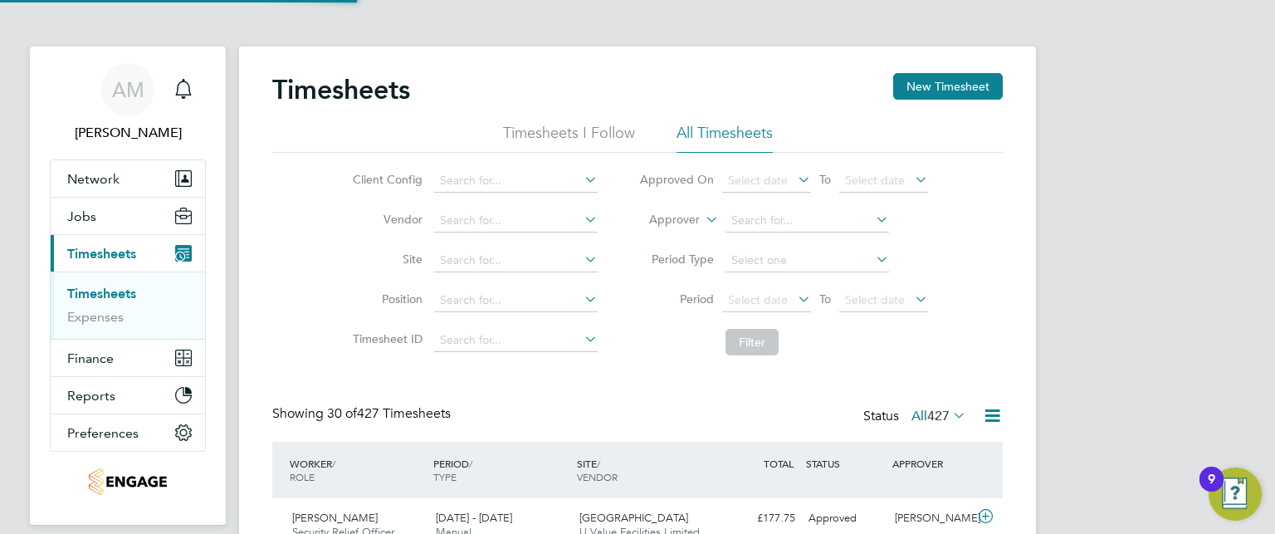
scroll to position [41, 144]
click at [94, 202] on button "Jobs" at bounding box center [128, 215] width 154 height 37
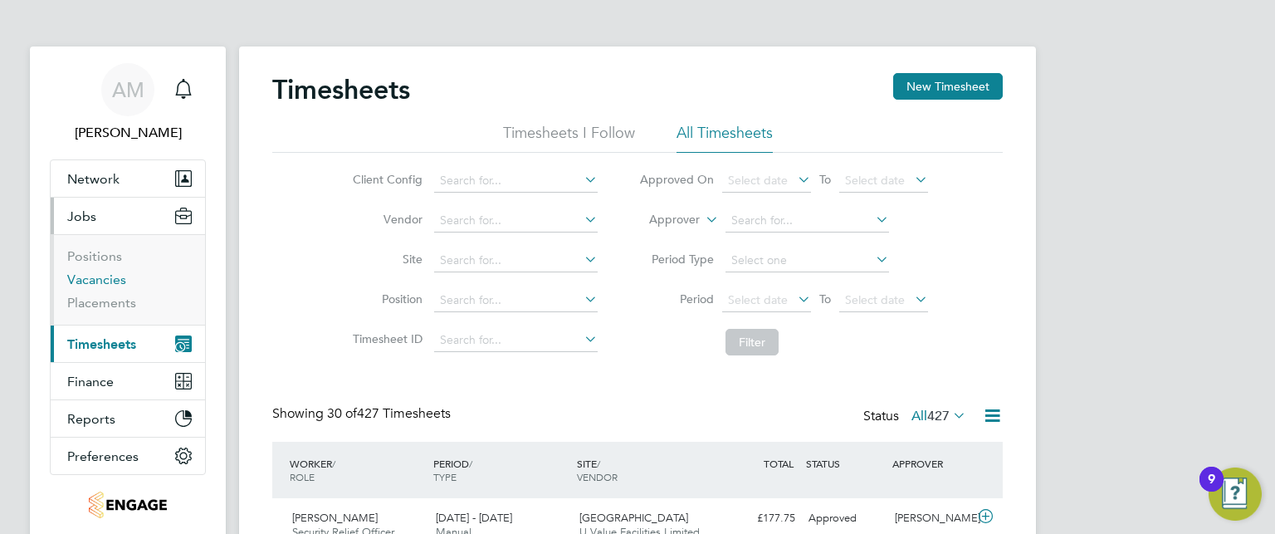
click at [90, 271] on link "Vacancies" at bounding box center [96, 279] width 59 height 16
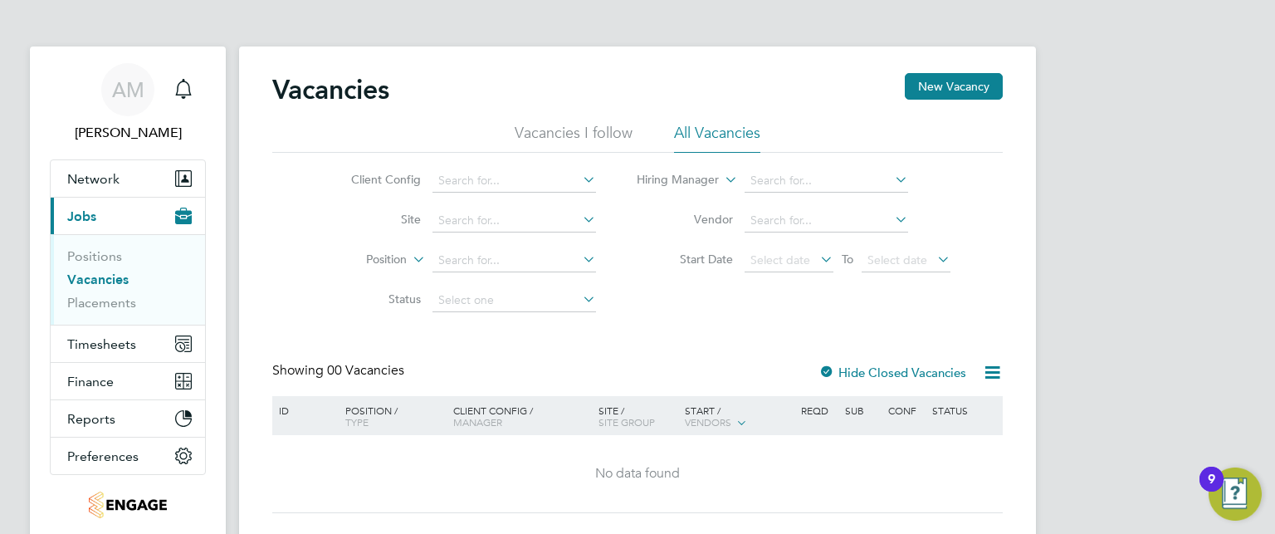
click at [578, 128] on li "Vacancies I follow" at bounding box center [573, 138] width 118 height 30
click at [709, 138] on li "All Vacancies" at bounding box center [717, 138] width 86 height 30
click at [986, 369] on icon at bounding box center [992, 372] width 21 height 21
click at [1082, 354] on div "AM Anum Murad Notifications Applications: Network Team Members Businesses Sites…" at bounding box center [637, 286] width 1275 height 573
click at [992, 383] on icon at bounding box center [992, 372] width 21 height 21
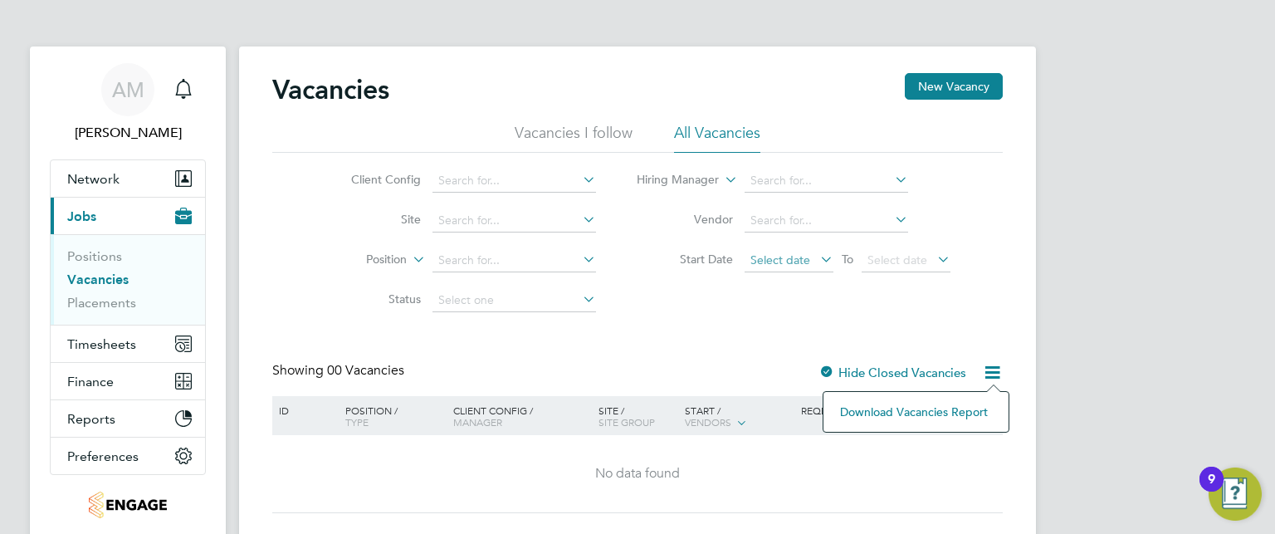
click at [803, 255] on span "Select date" at bounding box center [780, 259] width 60 height 15
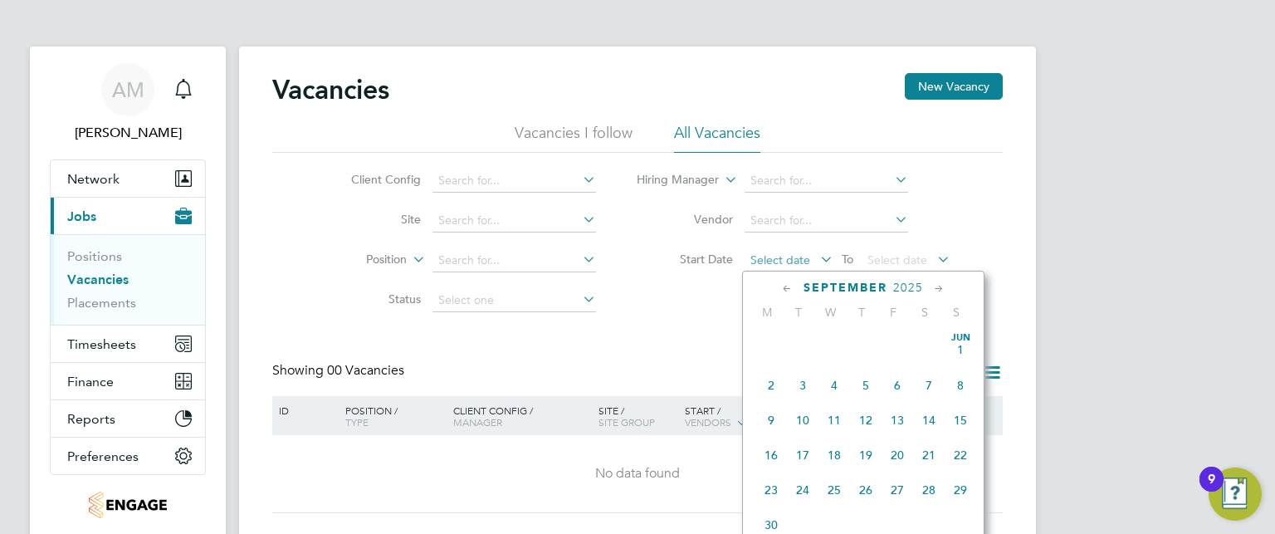
scroll to position [614, 0]
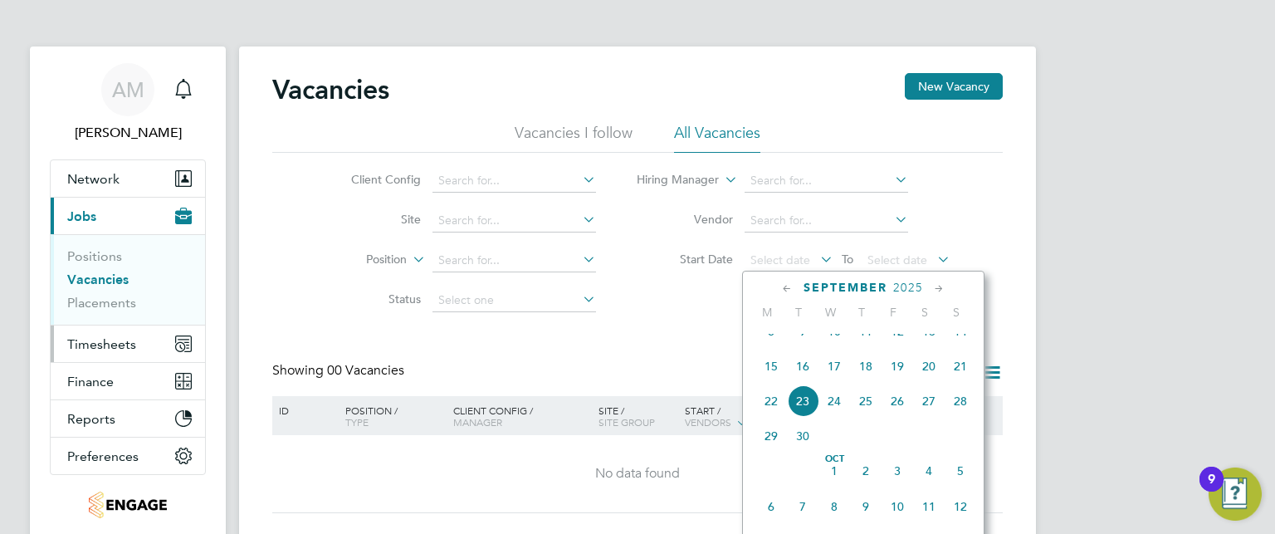
click at [115, 336] on span "Timesheets" at bounding box center [101, 344] width 69 height 16
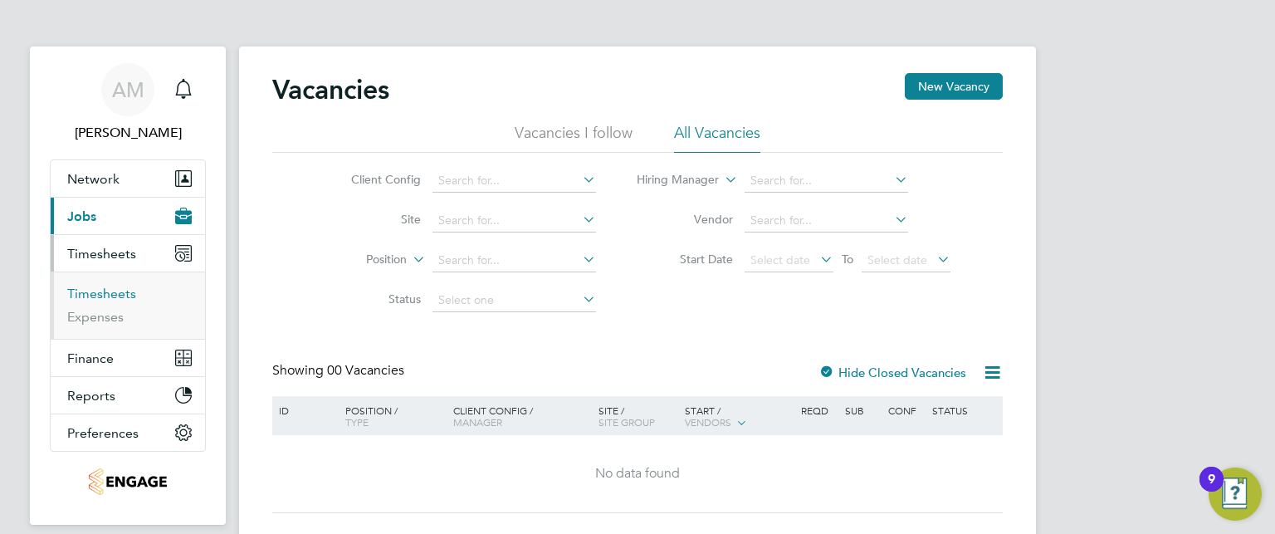
click at [96, 289] on link "Timesheets" at bounding box center [101, 293] width 69 height 16
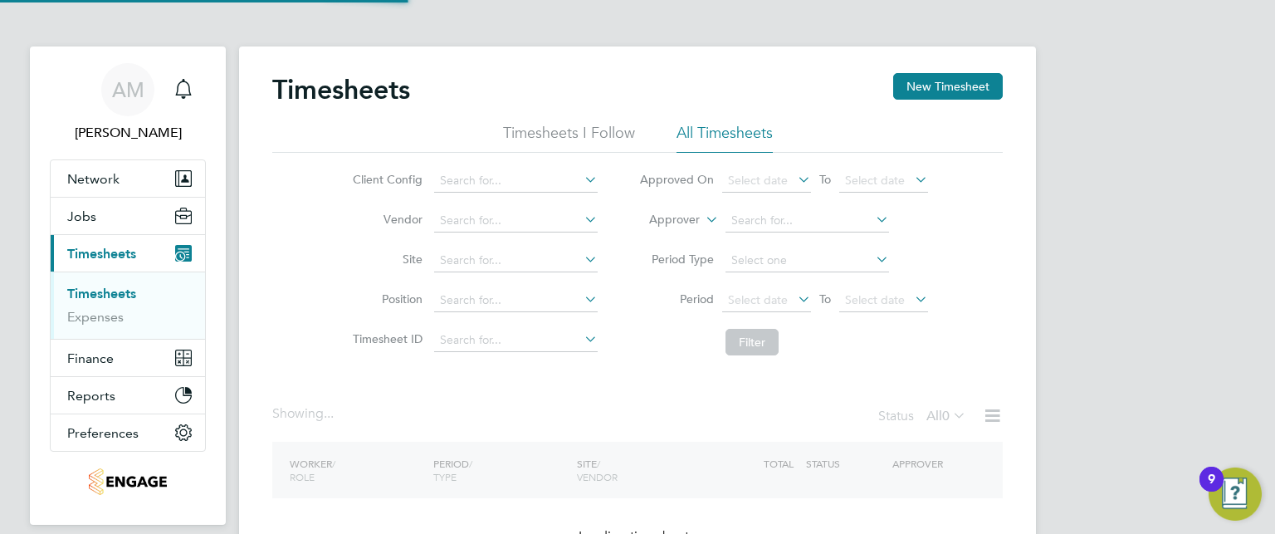
click at [794, 291] on icon at bounding box center [794, 298] width 0 height 23
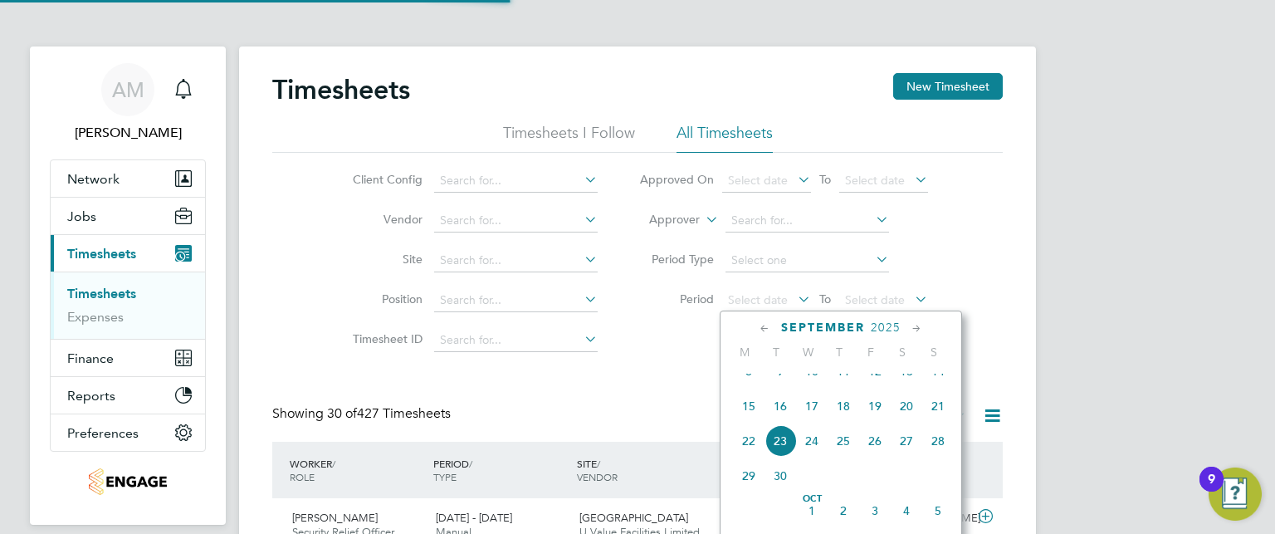
scroll to position [41, 144]
click at [762, 319] on icon at bounding box center [765, 328] width 16 height 18
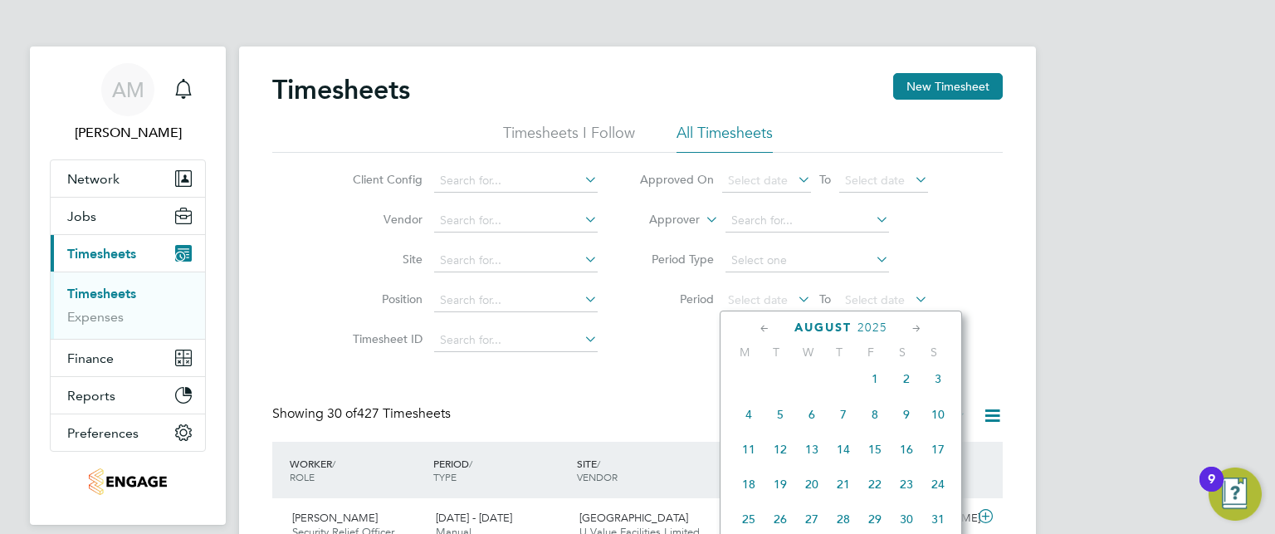
click at [762, 319] on icon at bounding box center [765, 328] width 16 height 18
click at [776, 391] on span "Jul 1" at bounding box center [780, 384] width 32 height 32
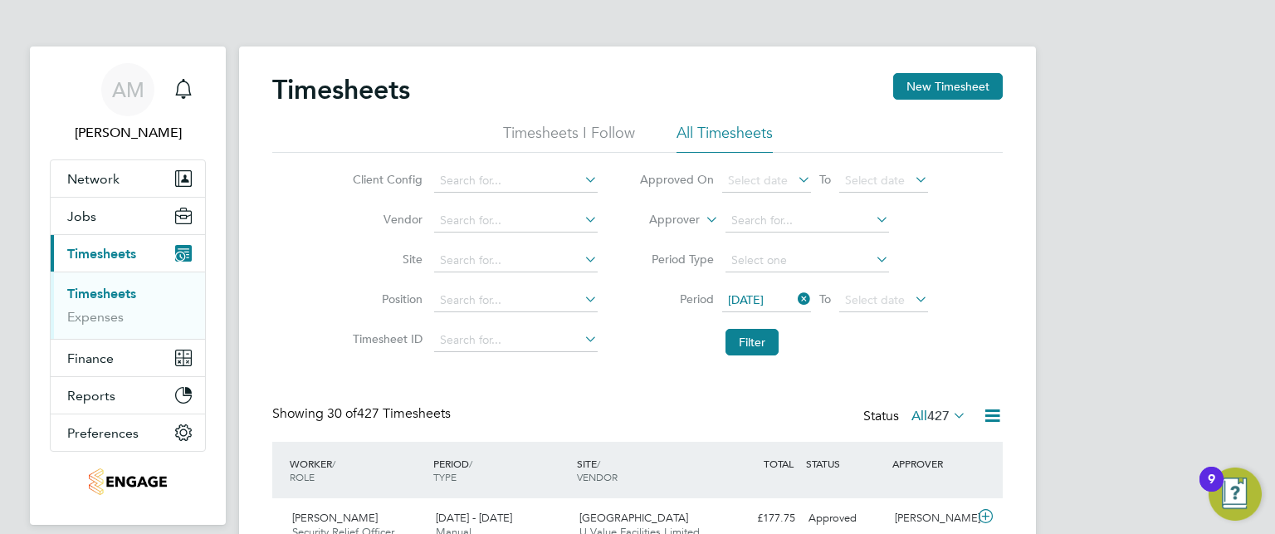
click at [911, 305] on icon at bounding box center [911, 298] width 0 height 23
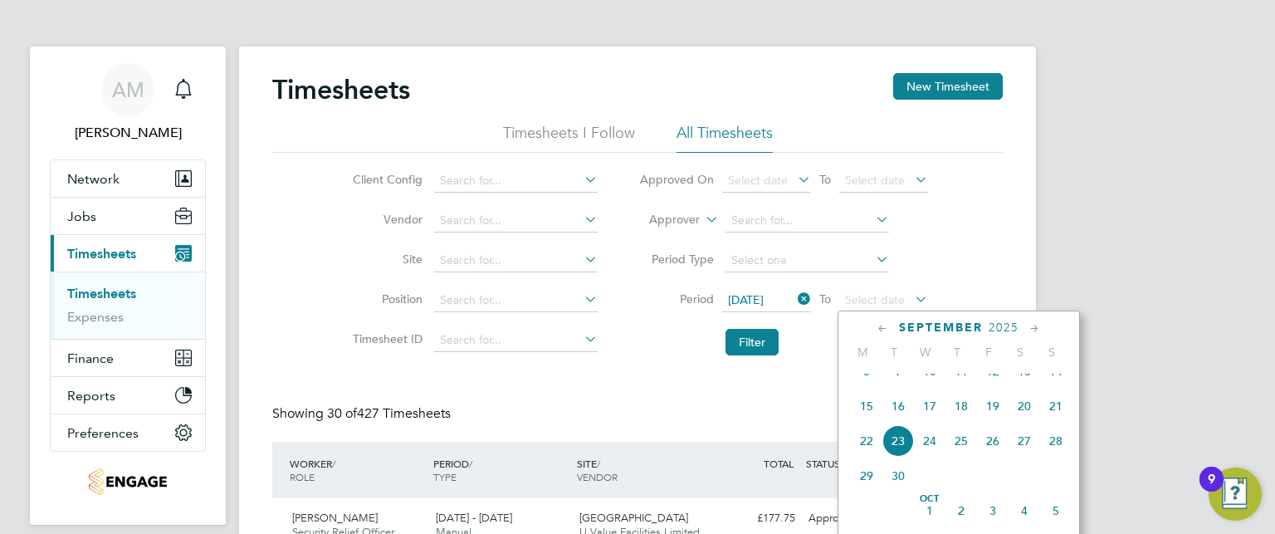
click at [899, 491] on span "30" at bounding box center [898, 476] width 32 height 32
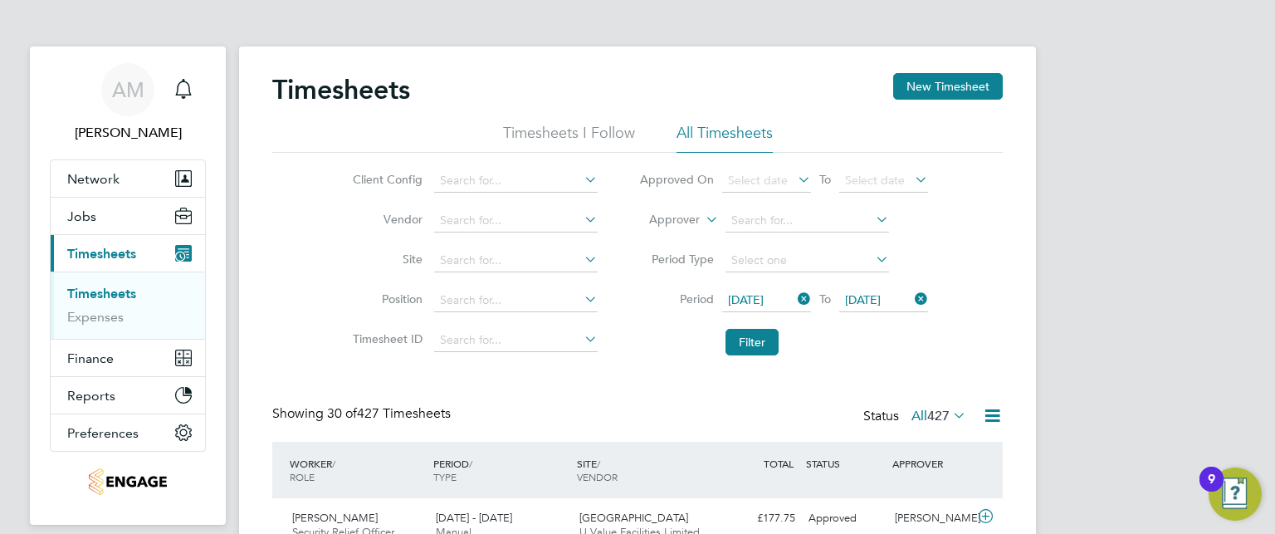
click at [794, 295] on icon at bounding box center [794, 298] width 0 height 23
click at [794, 301] on icon at bounding box center [794, 298] width 0 height 23
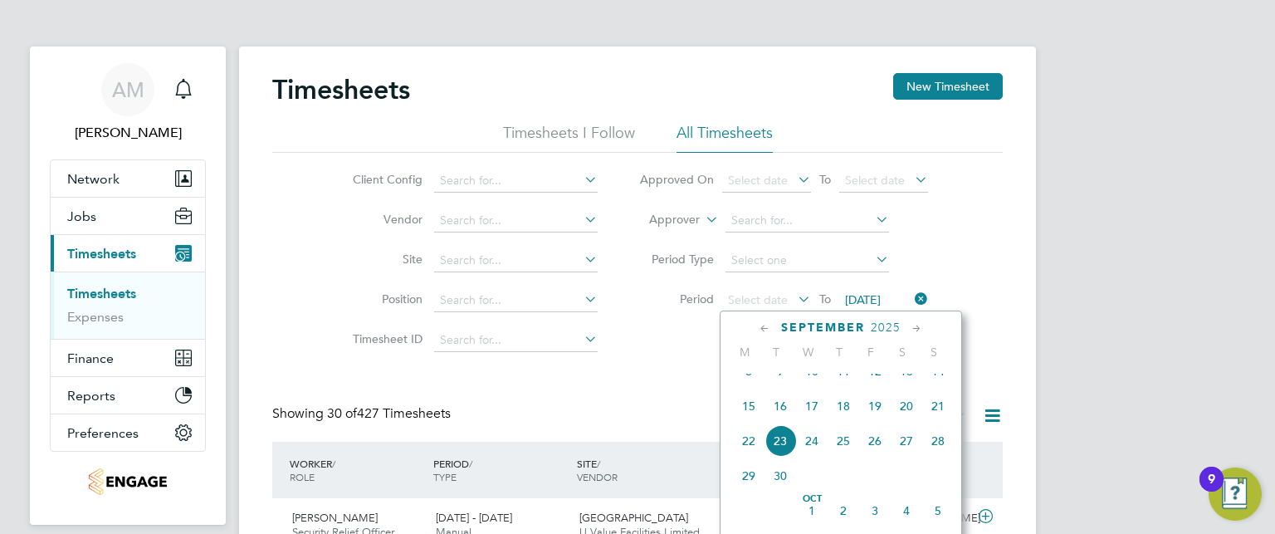
click at [763, 334] on icon at bounding box center [765, 328] width 16 height 18
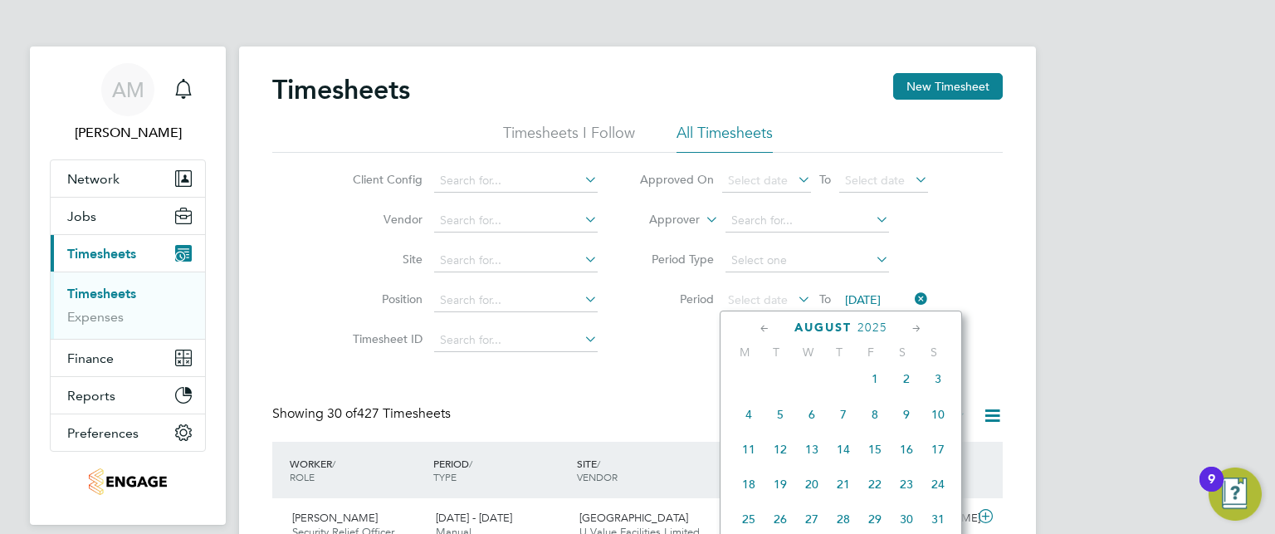
click at [763, 334] on icon at bounding box center [765, 328] width 16 height 18
click at [749, 424] on span "7" at bounding box center [749, 419] width 32 height 32
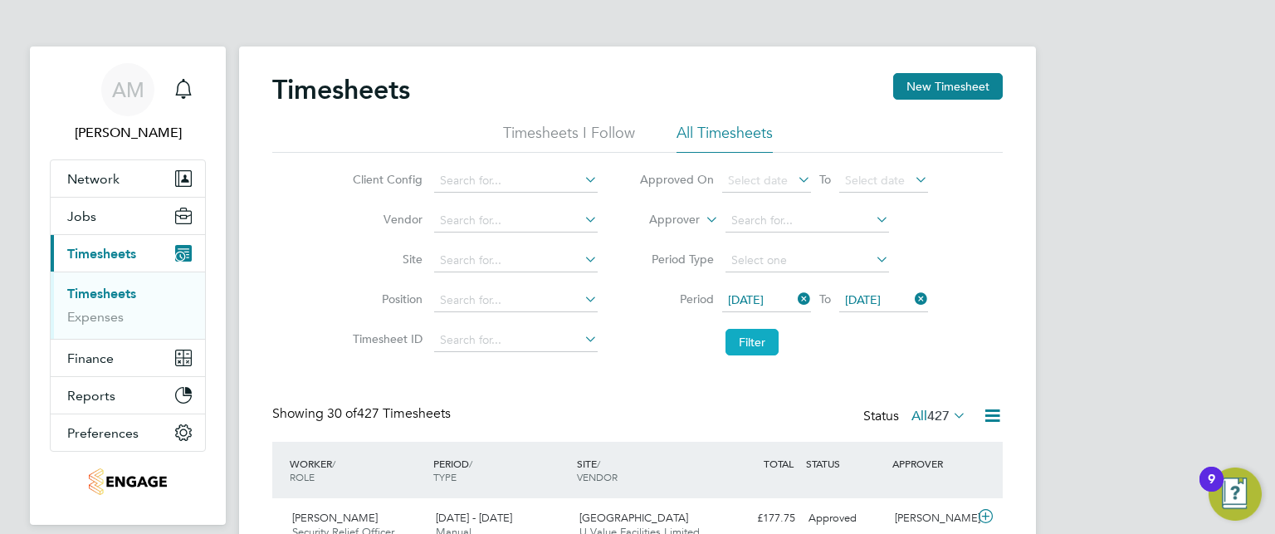
click at [753, 332] on button "Filter" at bounding box center [751, 342] width 53 height 27
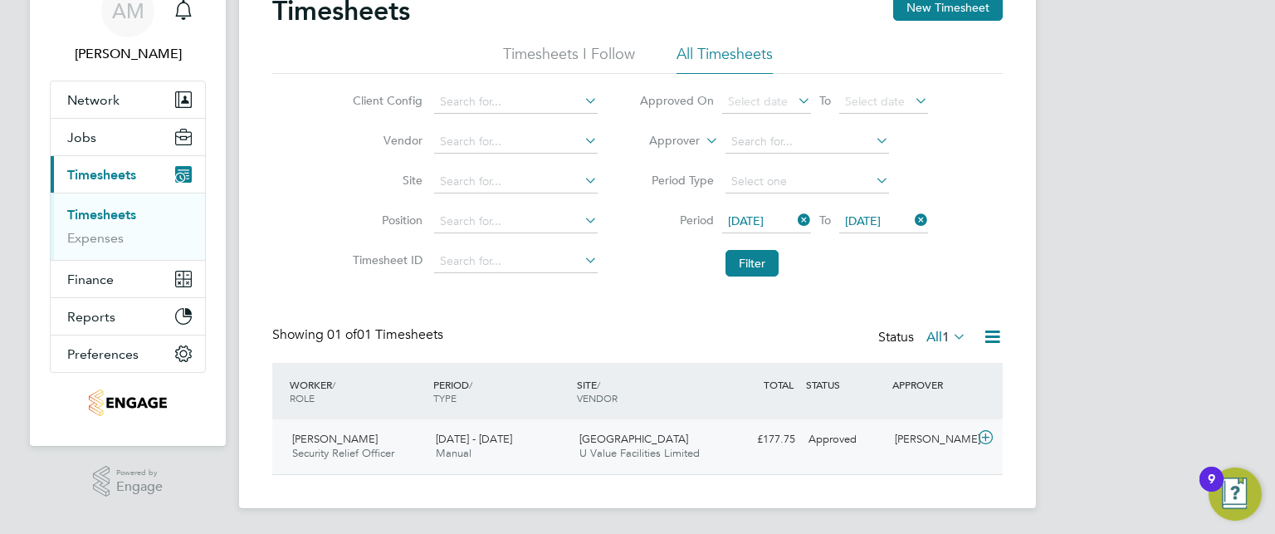
click at [604, 460] on div "COL Guild Hall Library U Value Facilities Limited" at bounding box center [645, 446] width 144 height 41
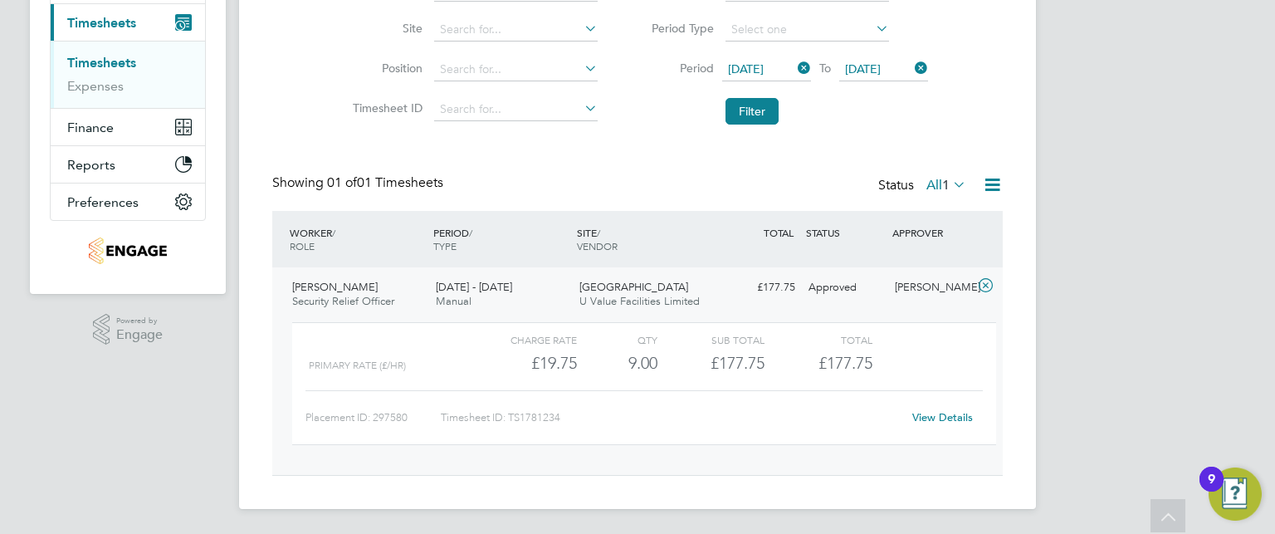
click at [966, 414] on link "View Details" at bounding box center [942, 417] width 61 height 14
click at [949, 419] on link "View Details" at bounding box center [942, 417] width 61 height 14
click at [1174, 317] on div "AM Anum Murad Notifications Applications: Network Team Members Businesses Sites…" at bounding box center [637, 152] width 1275 height 766
click at [984, 285] on icon at bounding box center [985, 285] width 21 height 13
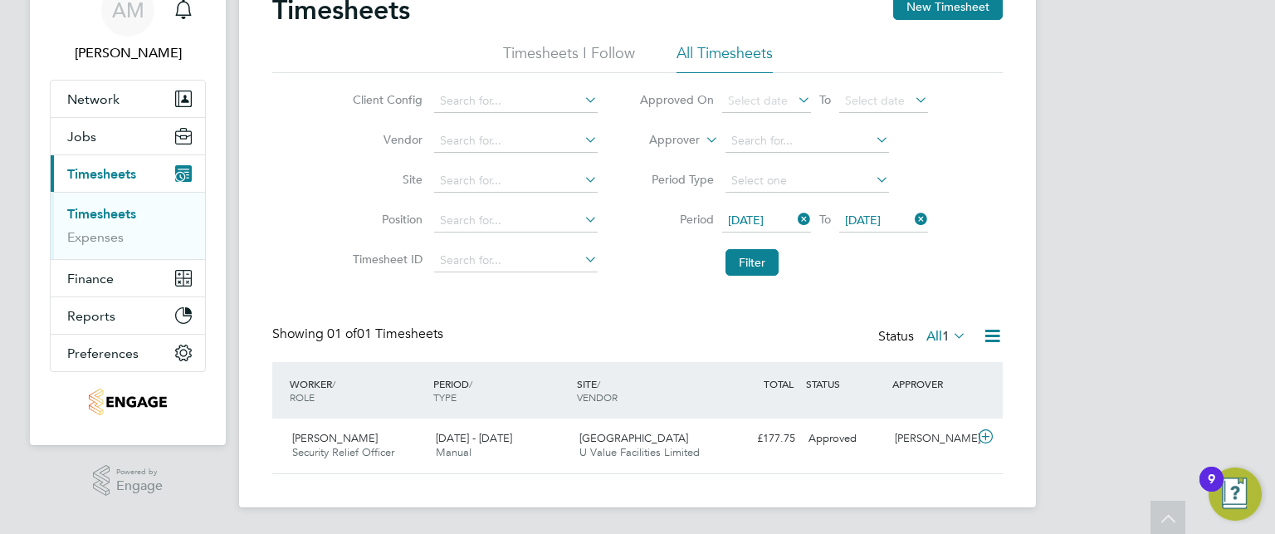
scroll to position [79, 0]
